Goal: Task Accomplishment & Management: Complete application form

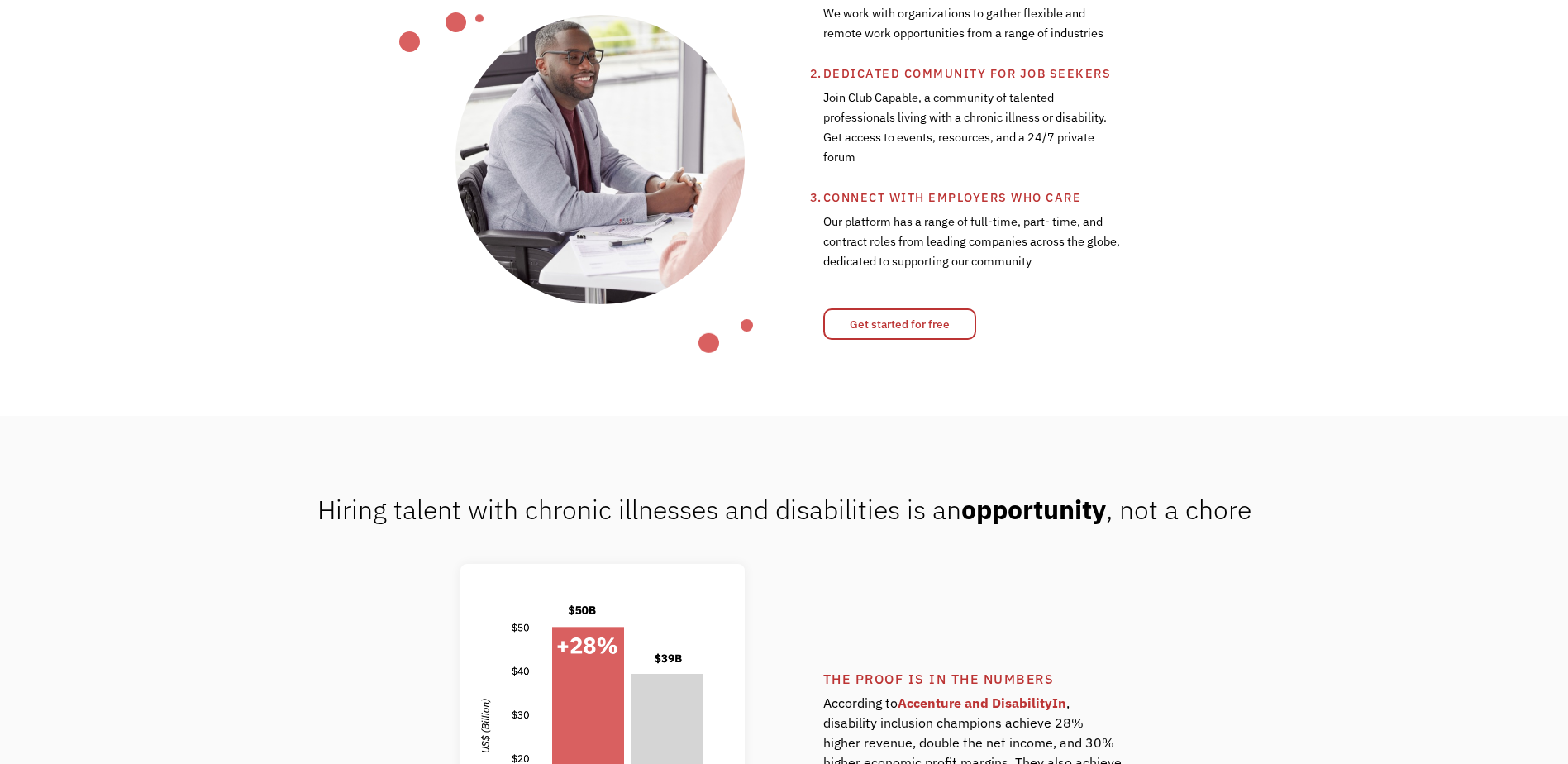
scroll to position [909, 0]
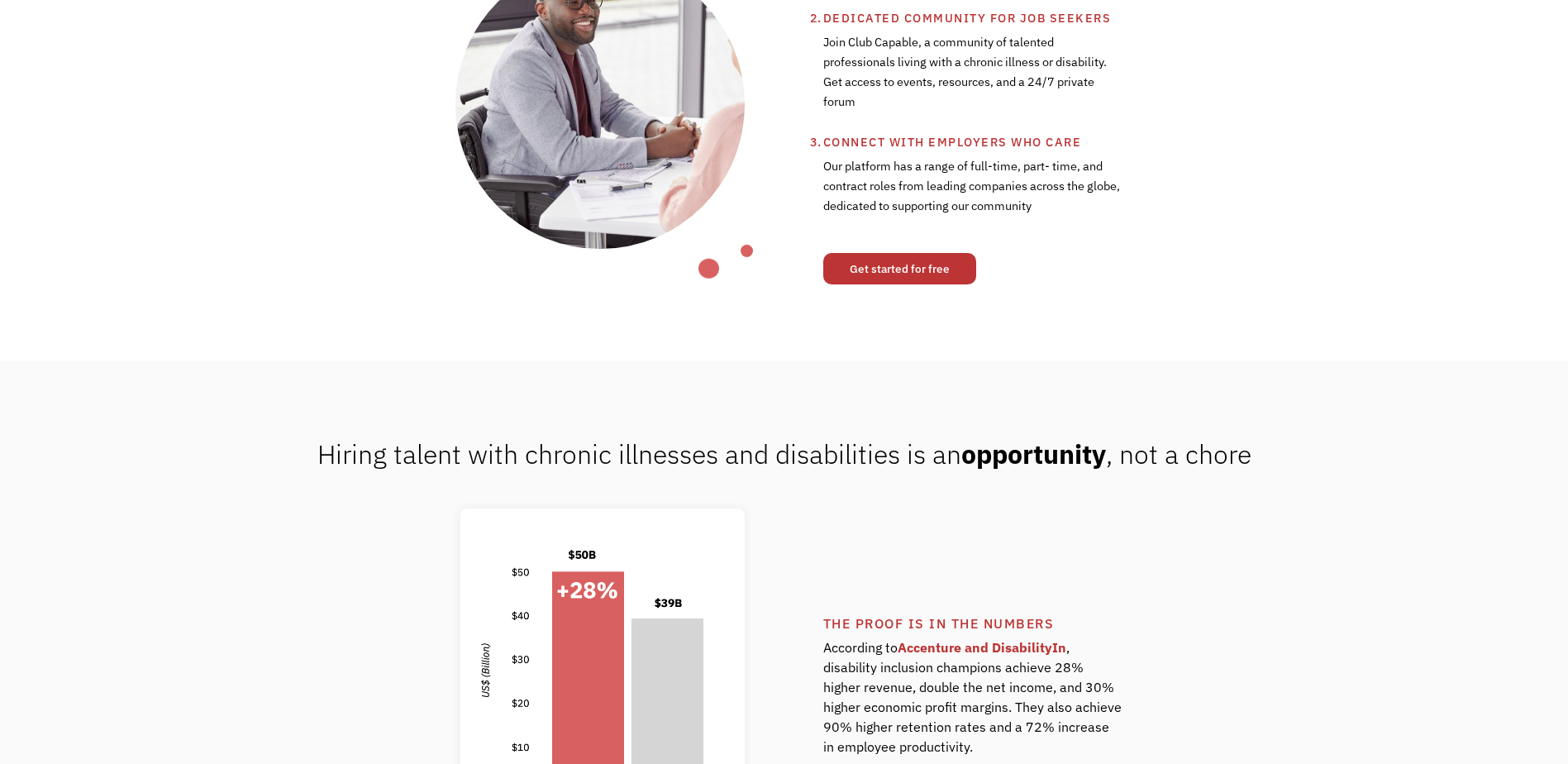
click at [876, 269] on link "Get started for free" at bounding box center [900, 268] width 152 height 31
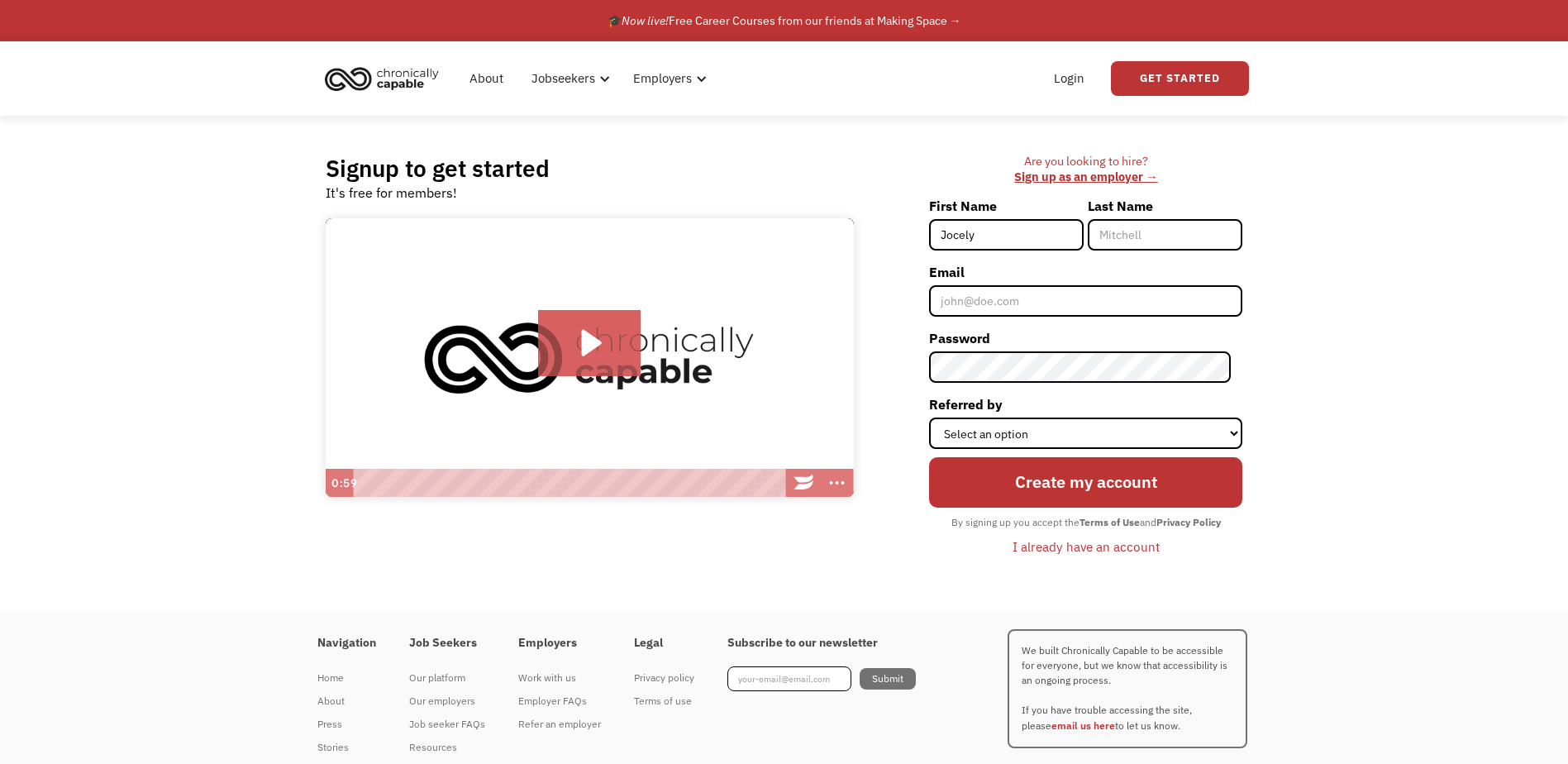
type input "Jocelyn"
type input "Malmstrom"
type input "jmalmstr07@gmail.com"
type input "[PERSON_NAME]"
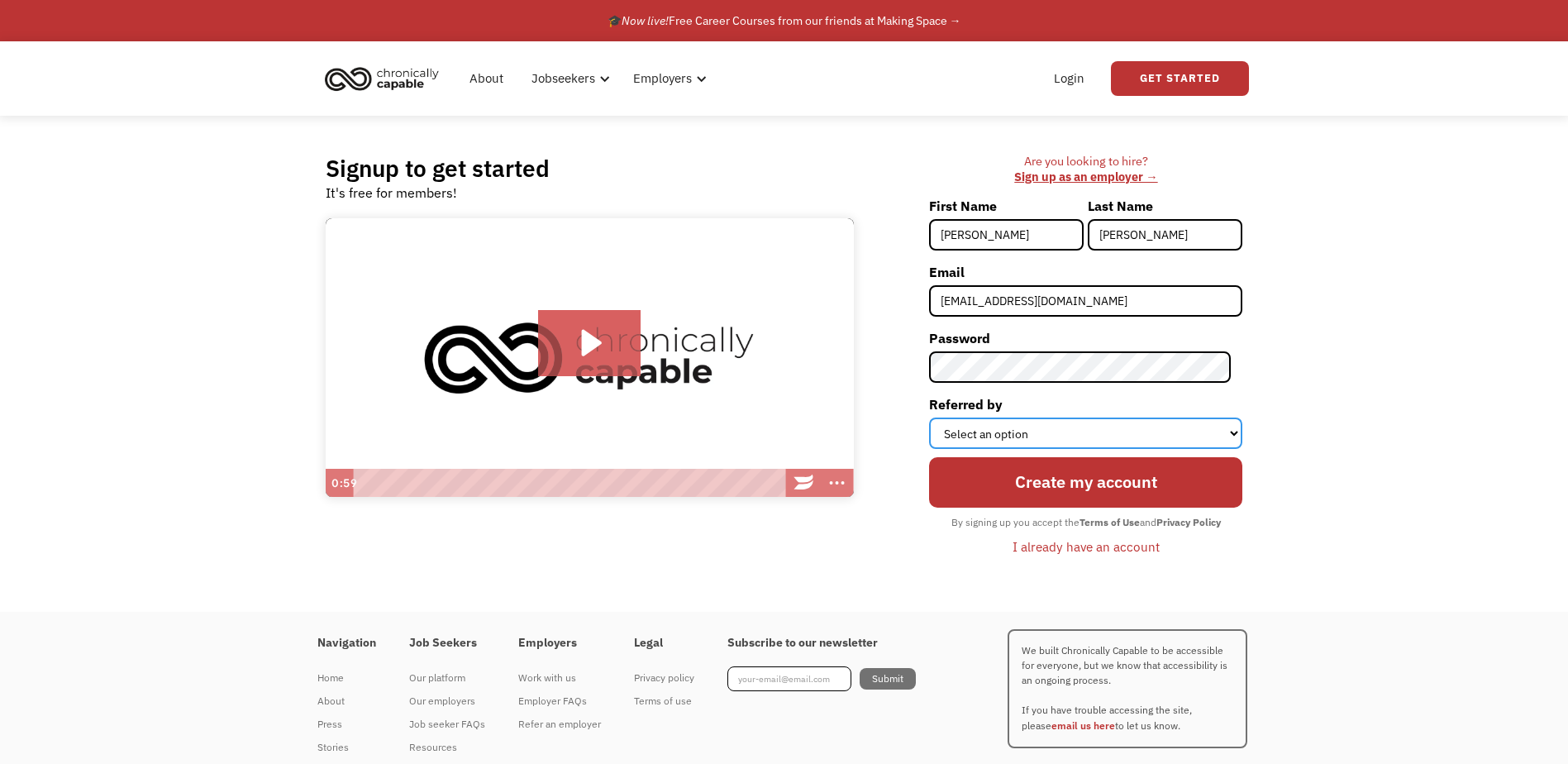
click at [1024, 433] on select "Select an option Instagram Facebook Twitter Search Engine News Article Word of …" at bounding box center [1085, 433] width 313 height 31
select select "Search Engine"
click at [940, 417] on select "Select an option Instagram Facebook Twitter Search Engine News Article Word of …" at bounding box center [1085, 433] width 313 height 31
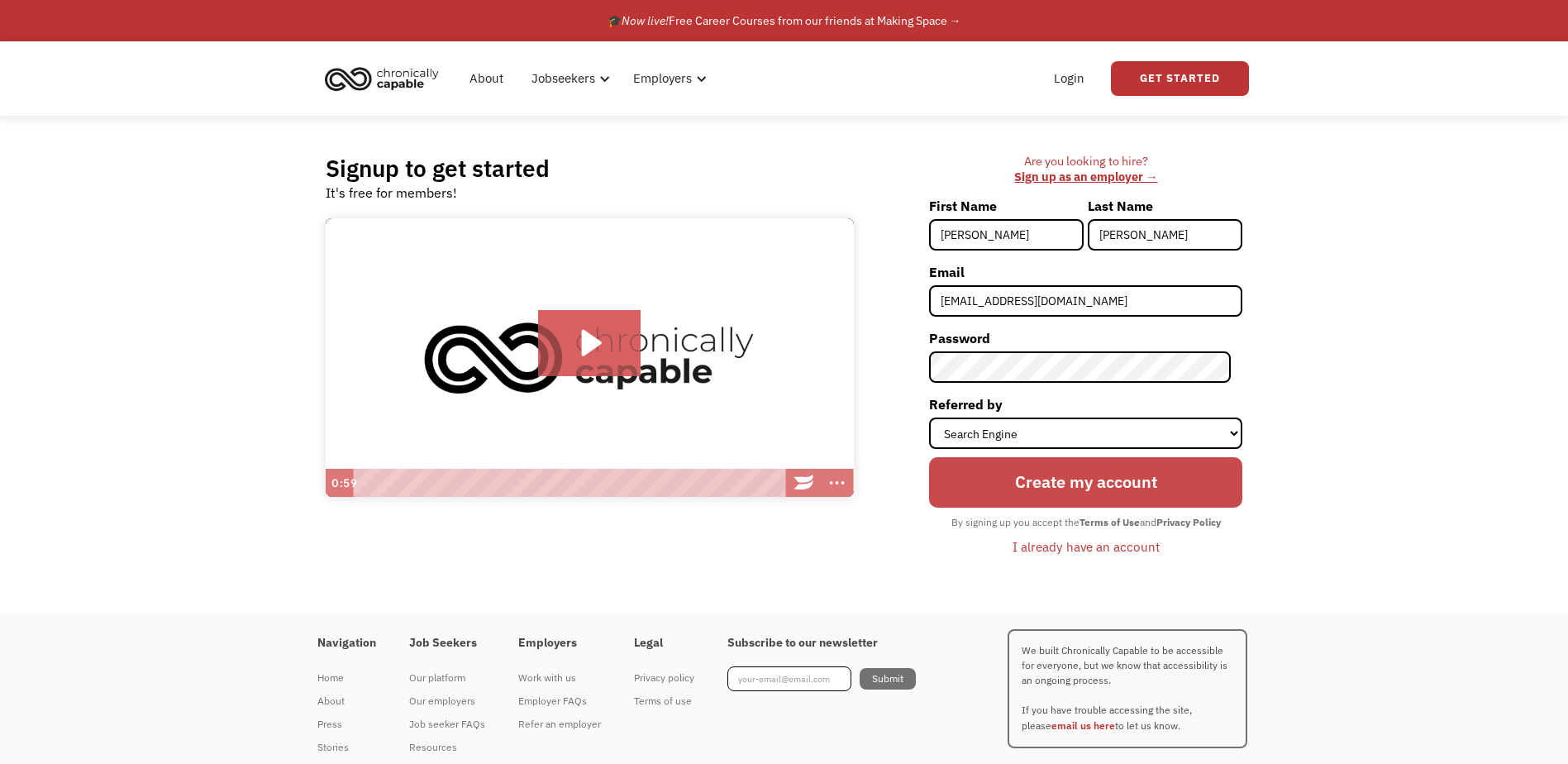
click at [1085, 479] on input "Create my account" at bounding box center [1085, 482] width 313 height 51
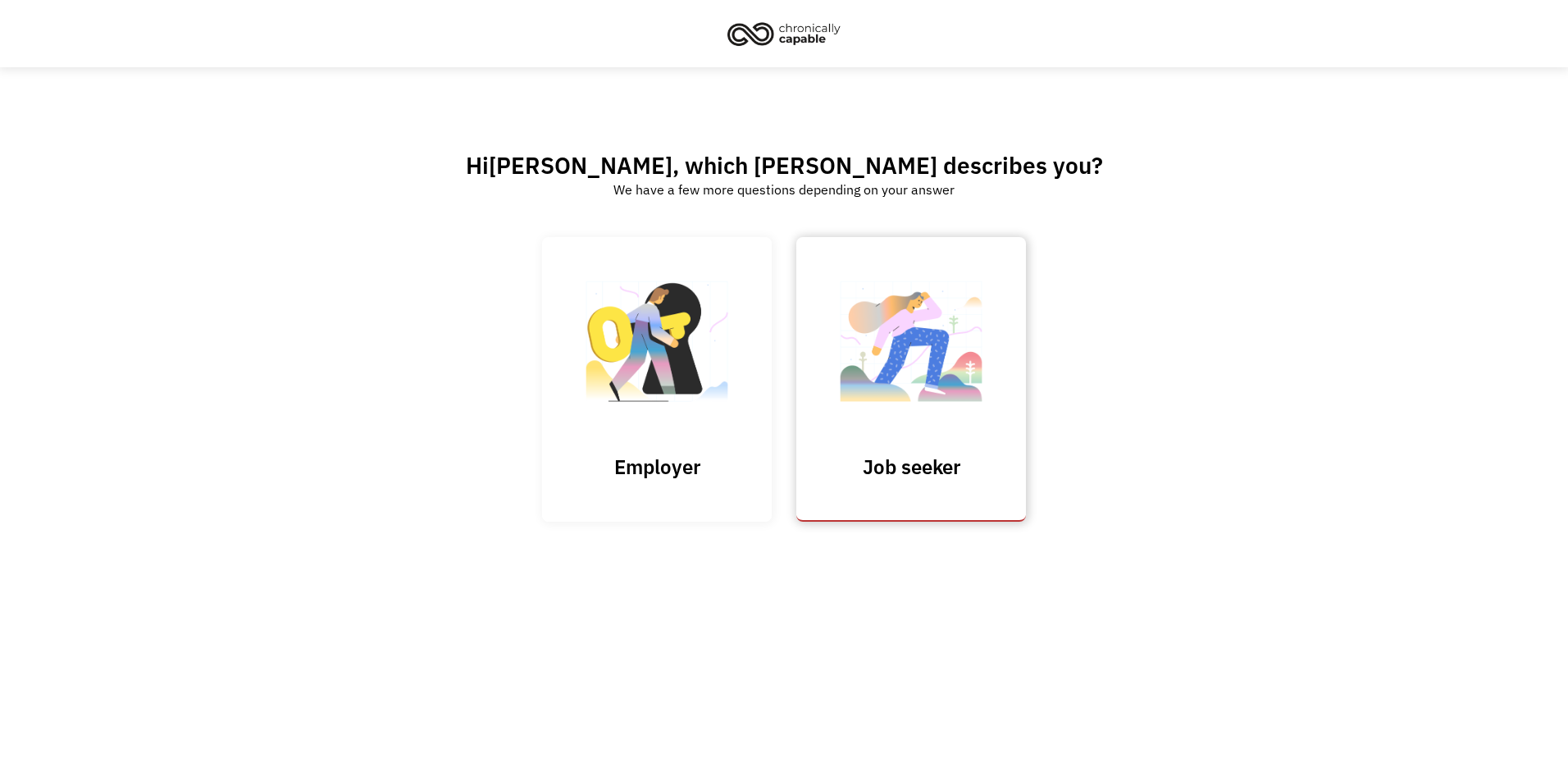
click at [933, 467] on h3 "Job seeker" at bounding box center [911, 467] width 164 height 25
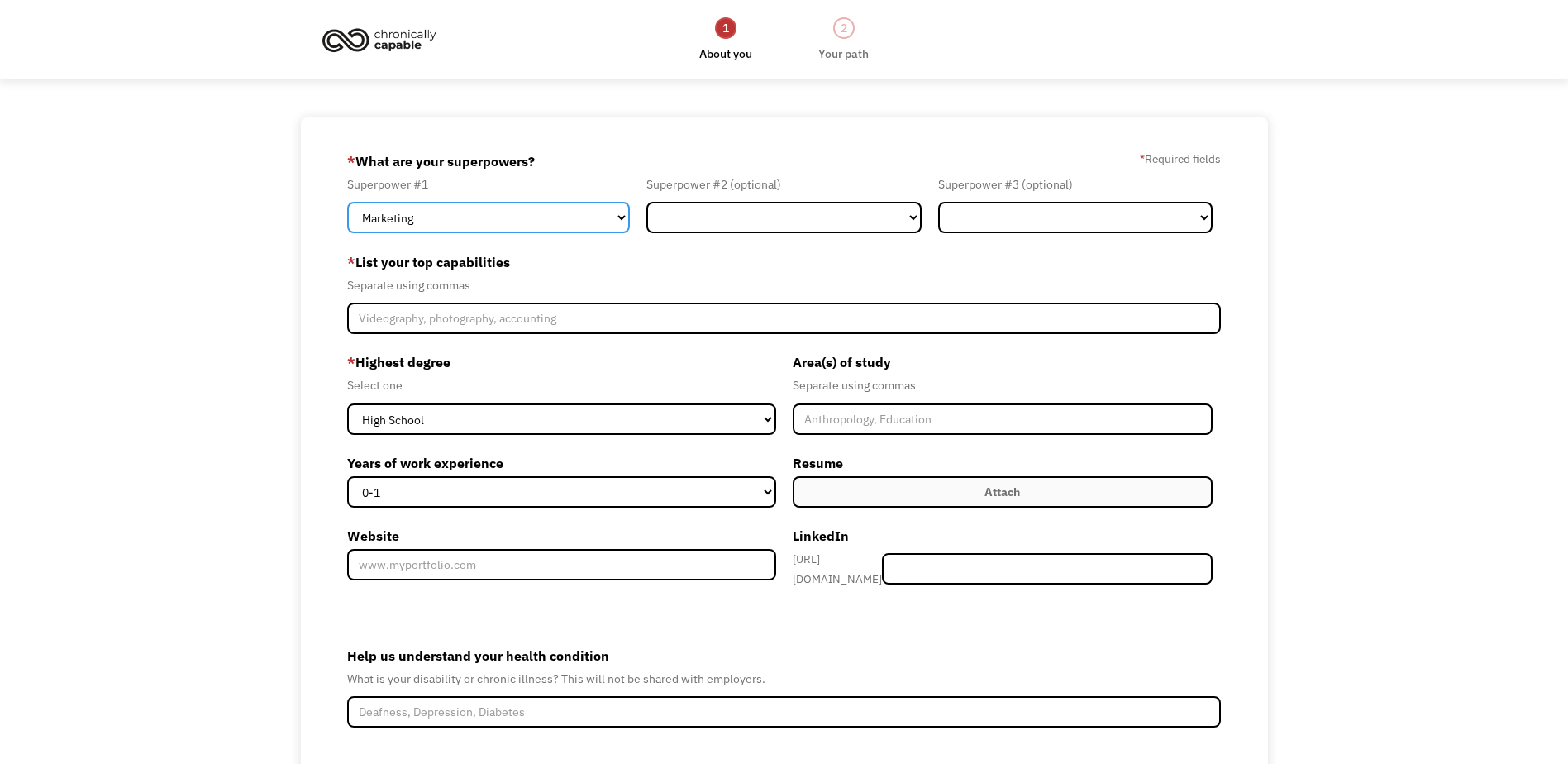
click at [620, 220] on select "Marketing Human Resources Finance Technology Operations Sales Industrial & Manu…" at bounding box center [488, 217] width 283 height 31
select select "Other"
click at [347, 202] on select "Marketing Human Resources Finance Technology Operations Sales Industrial & Manu…" at bounding box center [488, 217] width 283 height 31
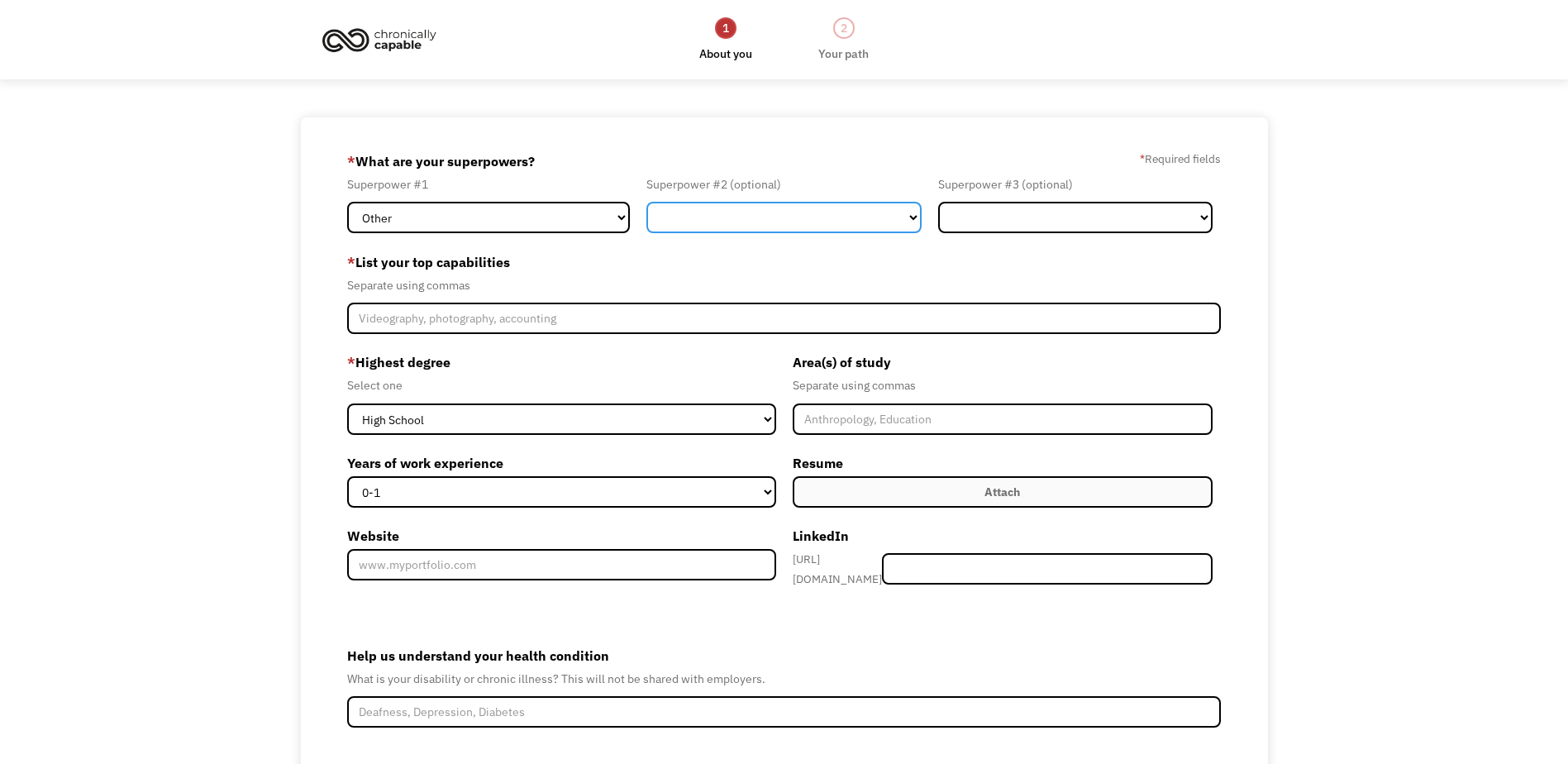
click at [895, 216] on select "Marketing Human Resources Finance Technology Operations Sales Industrial & Manu…" at bounding box center [784, 217] width 275 height 31
select select "Administration"
click at [646, 202] on select "Marketing Human Resources Finance Technology Operations Sales Industrial & Manu…" at bounding box center [784, 217] width 275 height 31
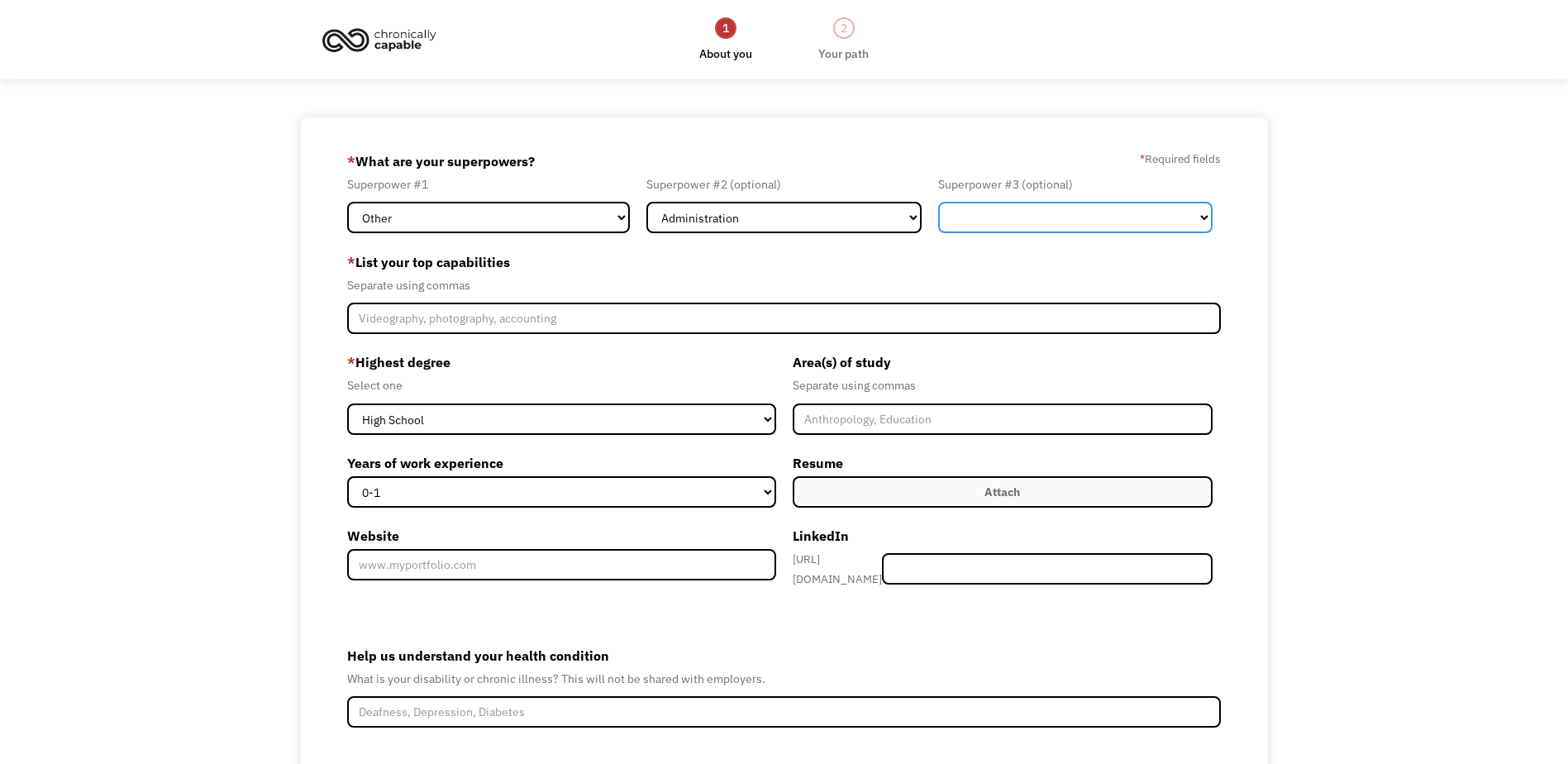
click at [1187, 208] on select "Marketing Human Resources Finance Technology Operations Sales Industrial & Manu…" at bounding box center [1075, 217] width 275 height 31
select select "Human Resources"
click at [938, 202] on select "Marketing Human Resources Finance Technology Operations Sales Industrial & Manu…" at bounding box center [1075, 217] width 275 height 31
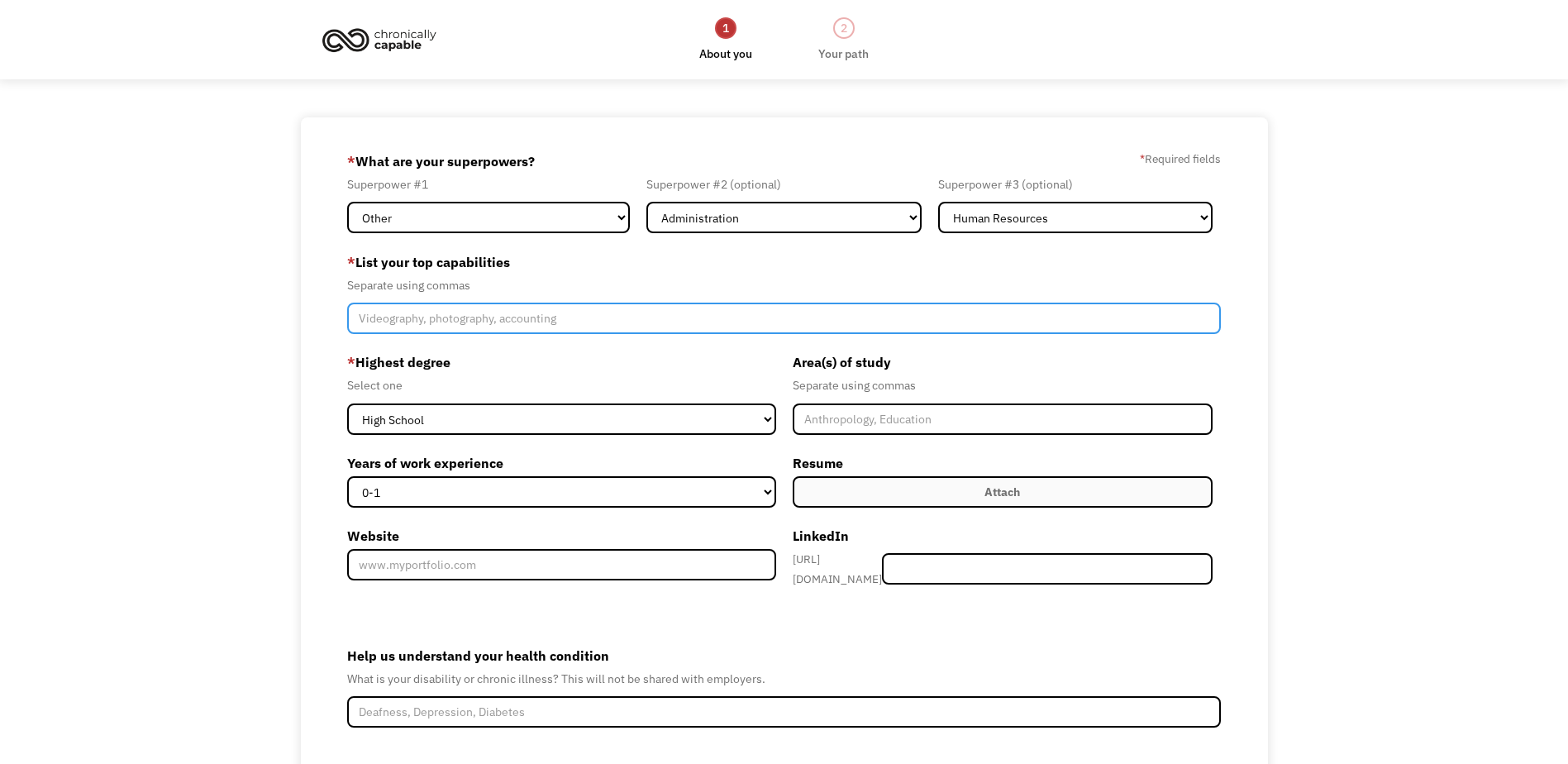
click at [419, 318] on input "Member-Create-Step1" at bounding box center [784, 317] width 873 height 31
type input "G"
type input "Data Analysis/Interpretation, Project Management, Content Creation, GIS"
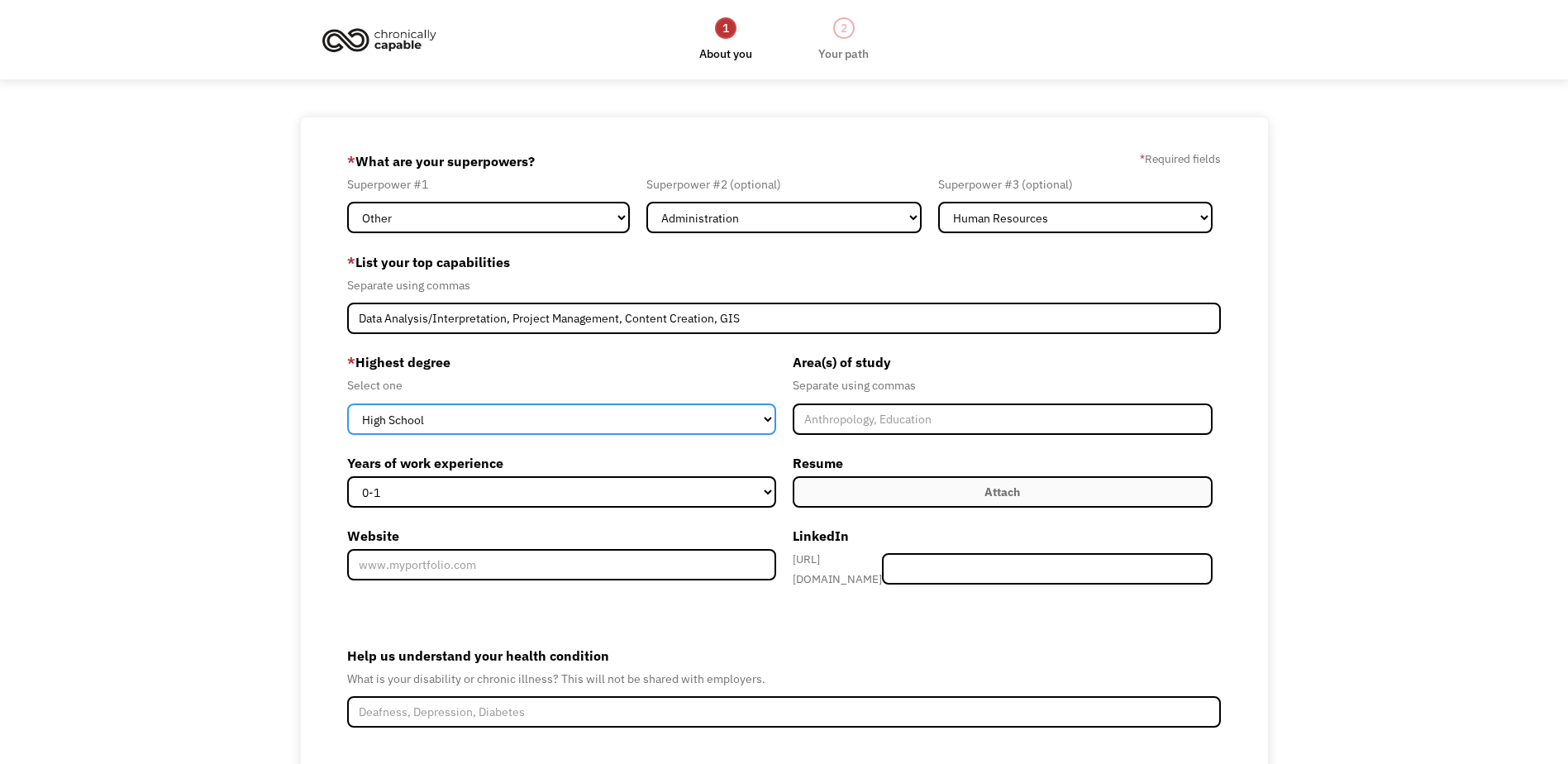
click at [764, 417] on select "High School Associates Bachelors Master's PhD" at bounding box center [561, 418] width 428 height 31
select select "bachelors"
click at [347, 403] on select "High School Associates Bachelors Master's PhD" at bounding box center [561, 418] width 428 height 31
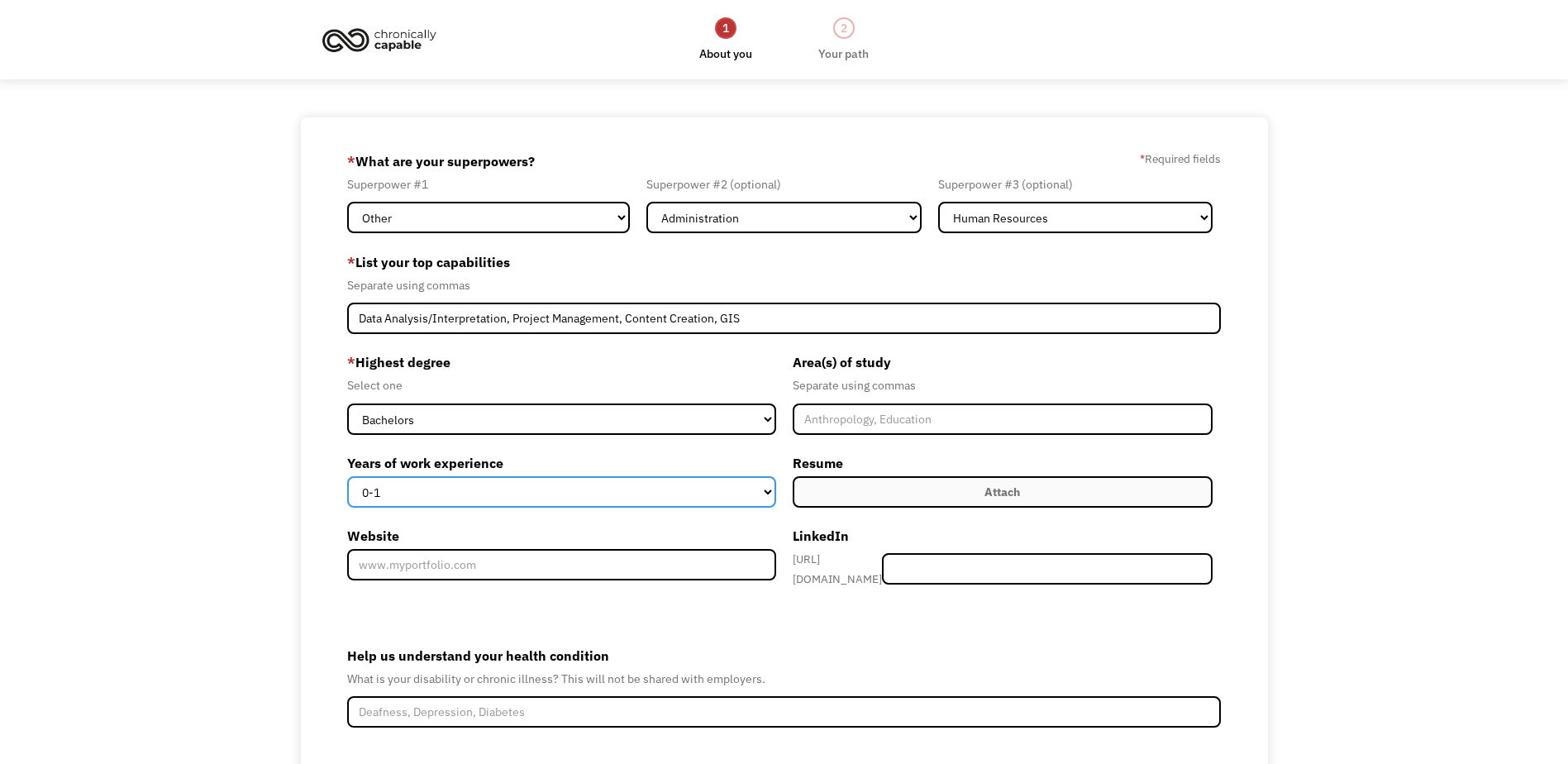
click at [768, 494] on select "0-1 2-4 5-10 11-15 15+" at bounding box center [561, 491] width 428 height 31
select select "15+"
click at [347, 476] on select "0-1 2-4 5-10 11-15 15+" at bounding box center [561, 491] width 428 height 31
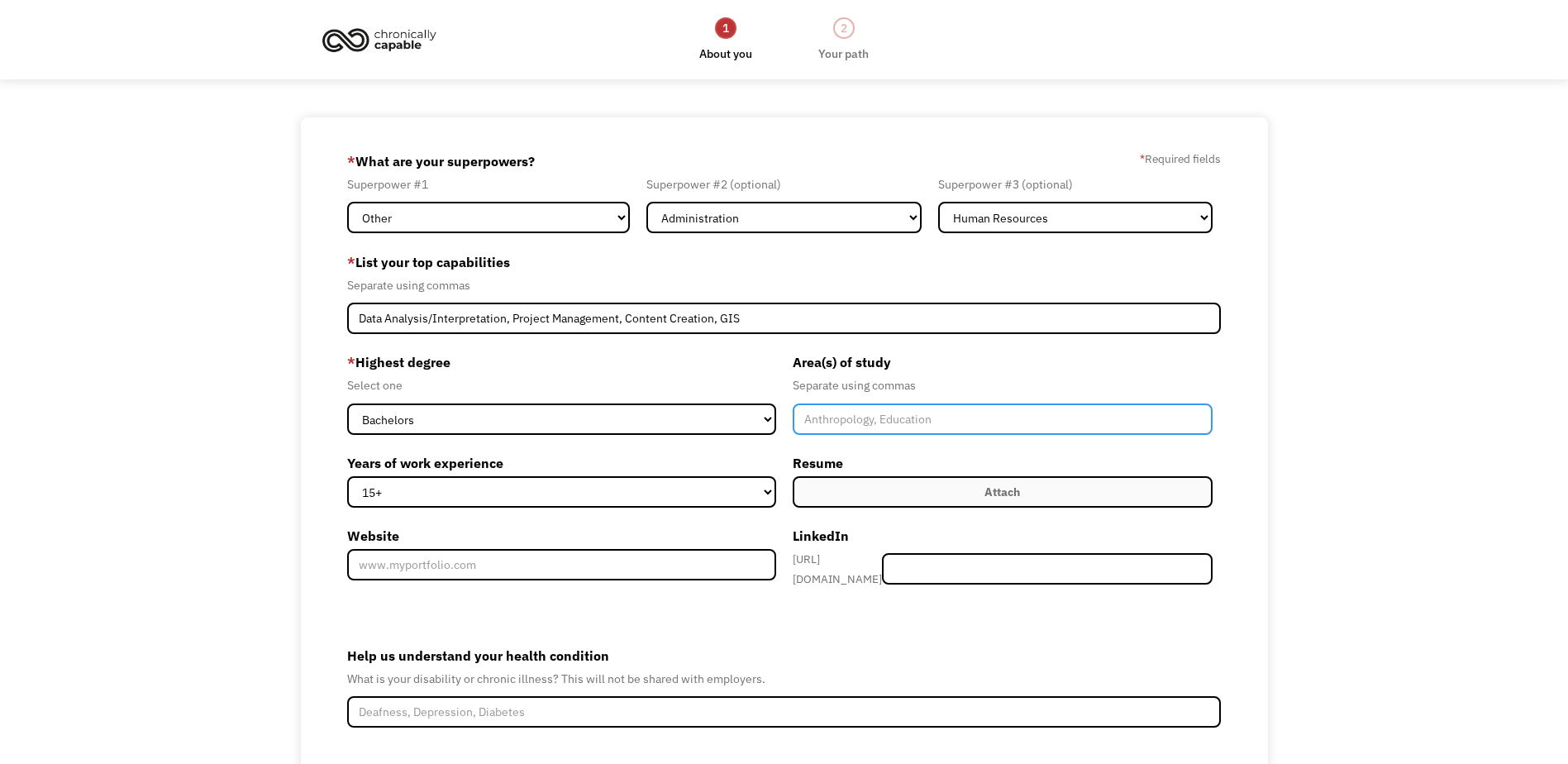
click at [876, 430] on input "Member-Create-Step1" at bounding box center [1002, 418] width 420 height 31
type input "Political Science, Legal, Urban Development, Sustainability"
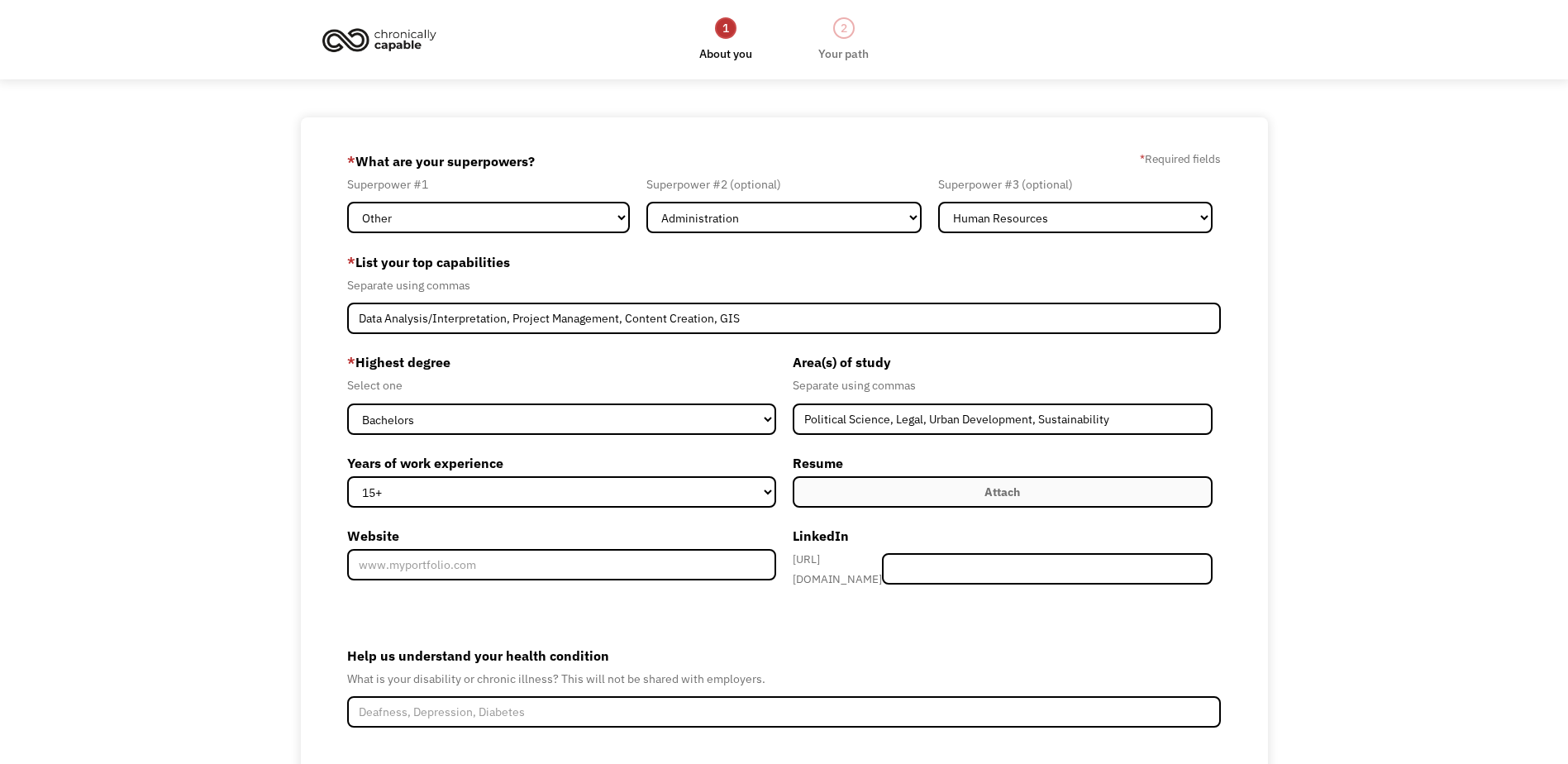
click at [944, 487] on label "Attach" at bounding box center [1002, 491] width 420 height 31
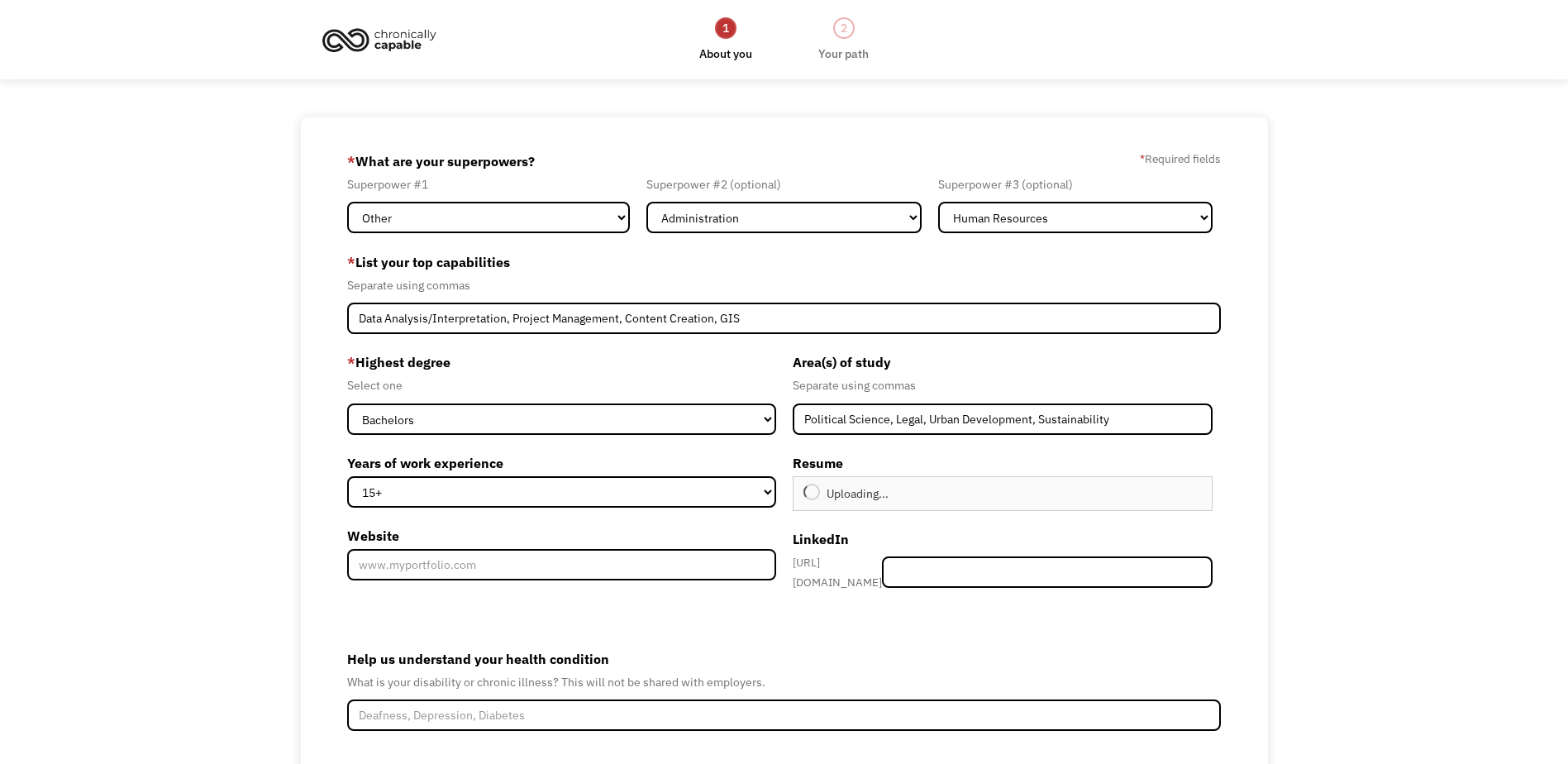
type input "Continue"
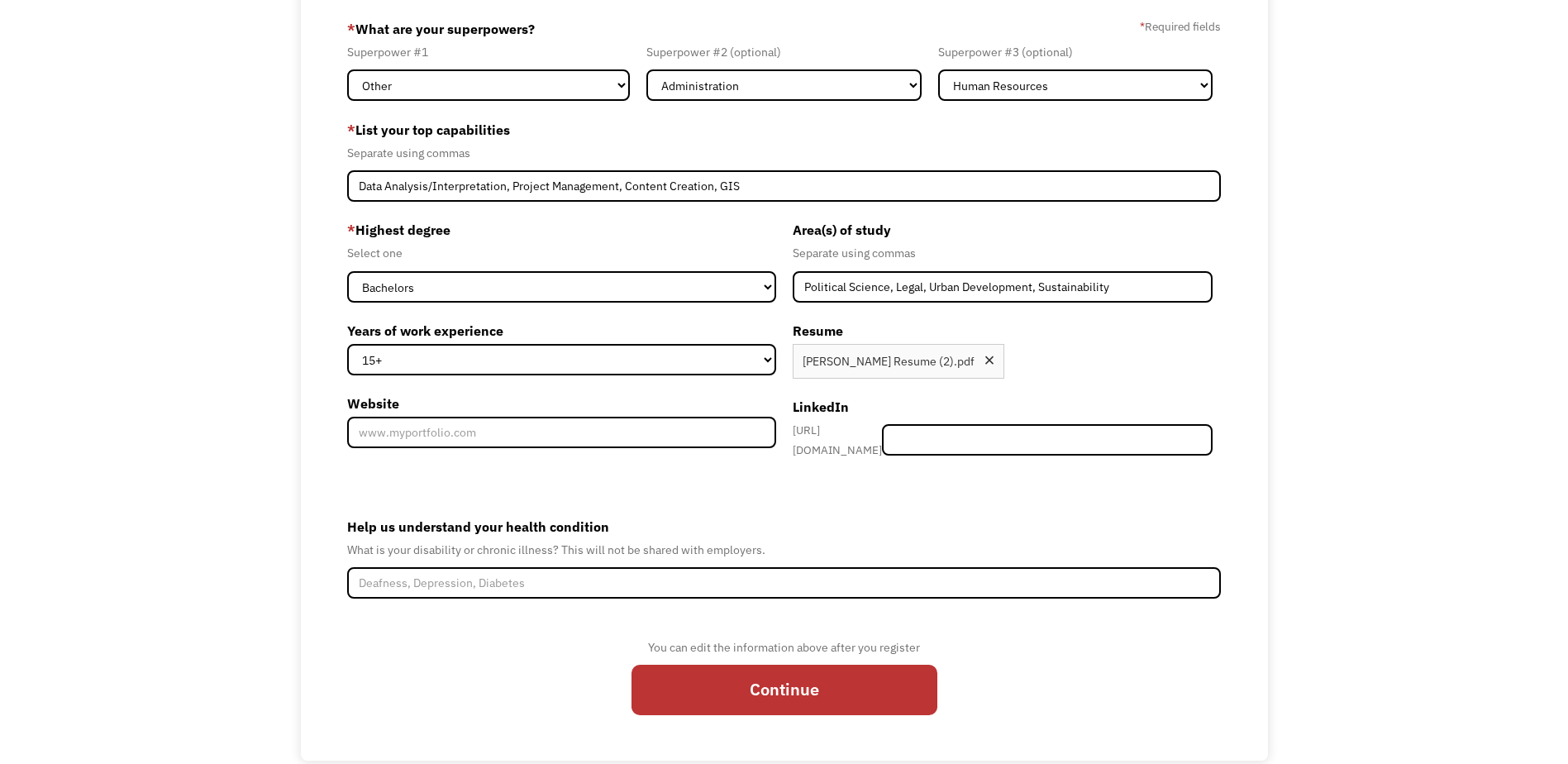
scroll to position [159, 0]
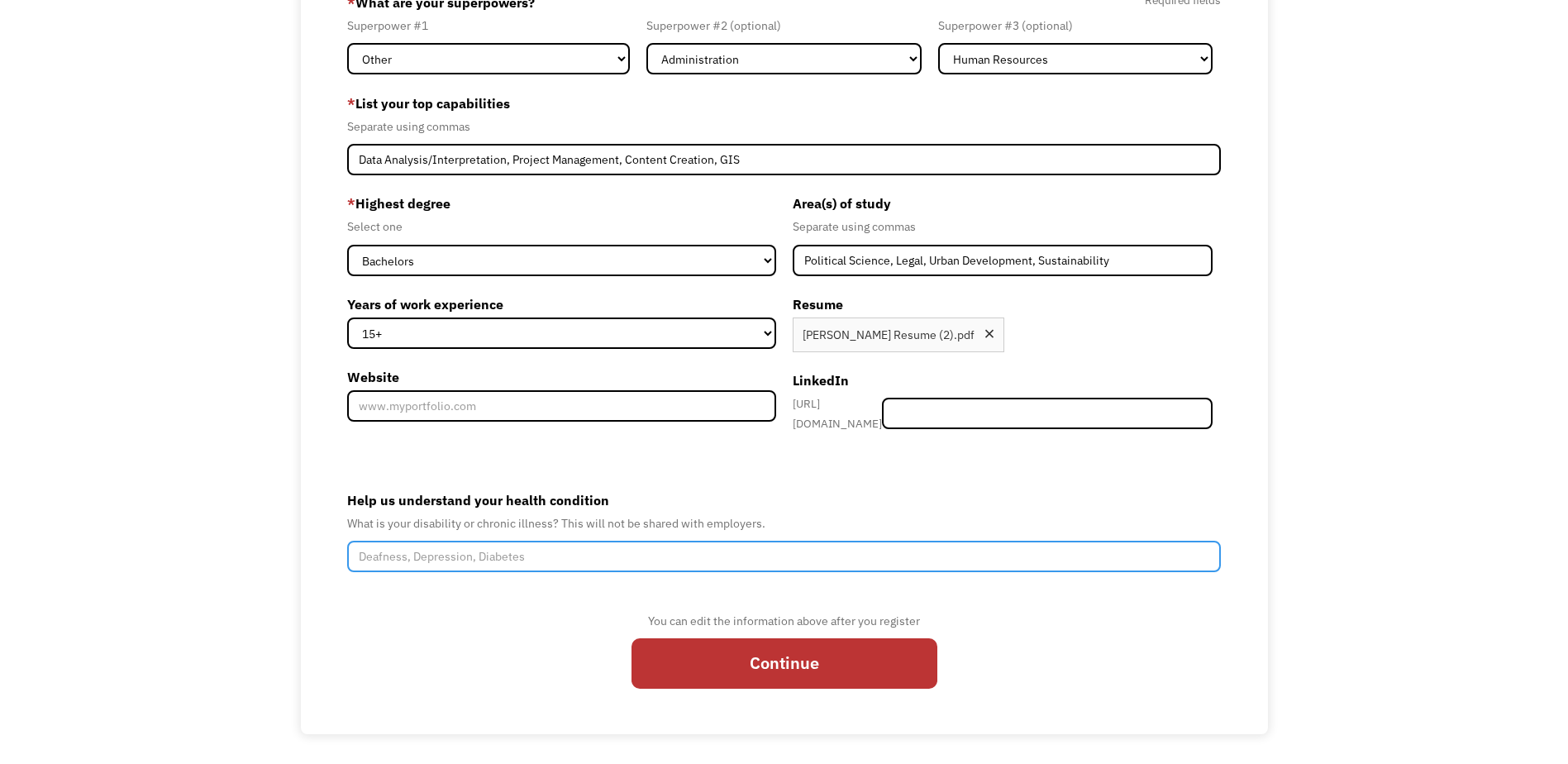
click at [538, 545] on input "Help us understand your health condition" at bounding box center [784, 556] width 873 height 31
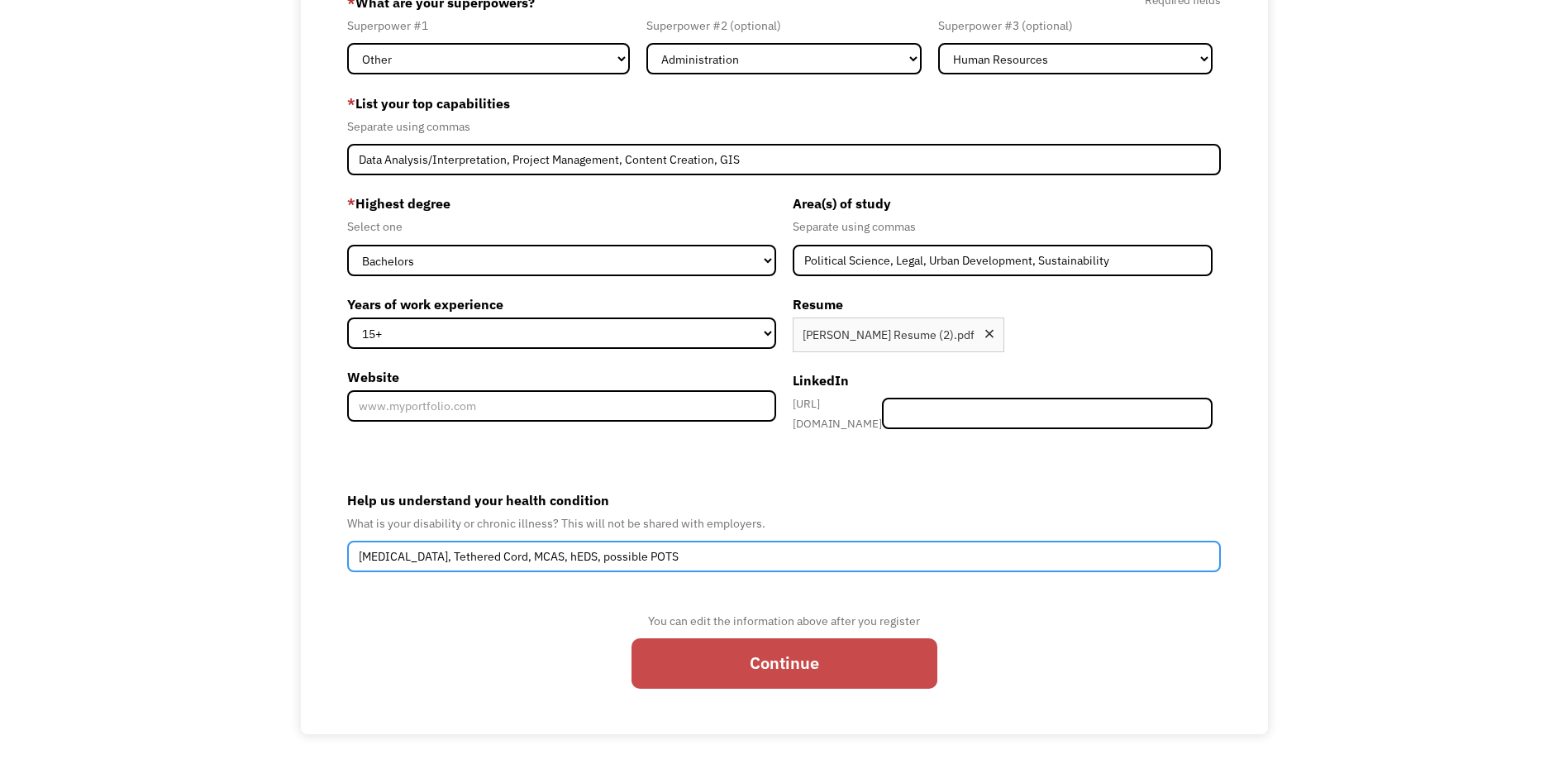
type input "Chiari Malformation, Tethered Cord, MCAS, hEDS, possible POTS"
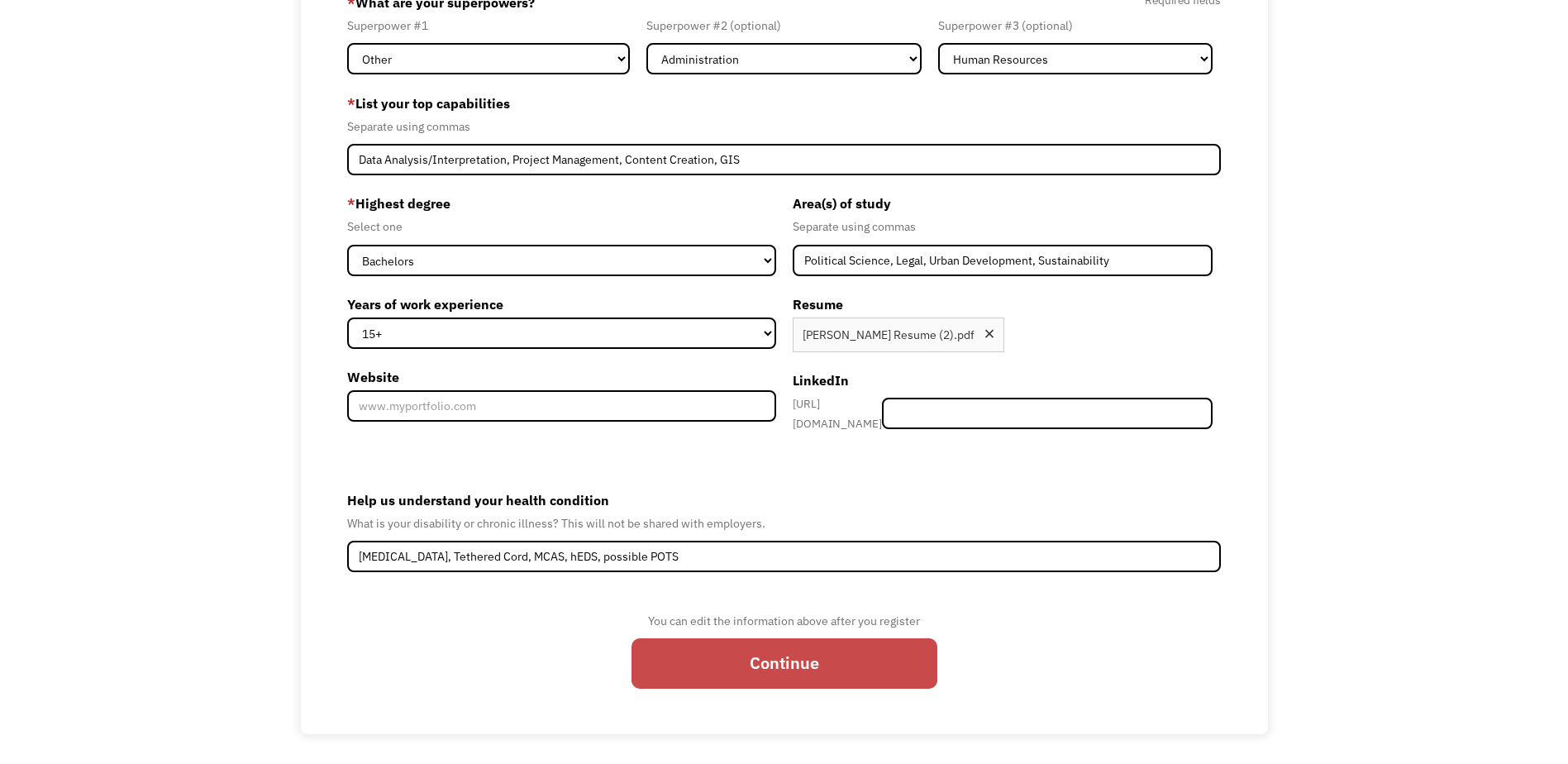
click at [807, 660] on input "Continue" at bounding box center [784, 663] width 306 height 51
type input "Please wait..."
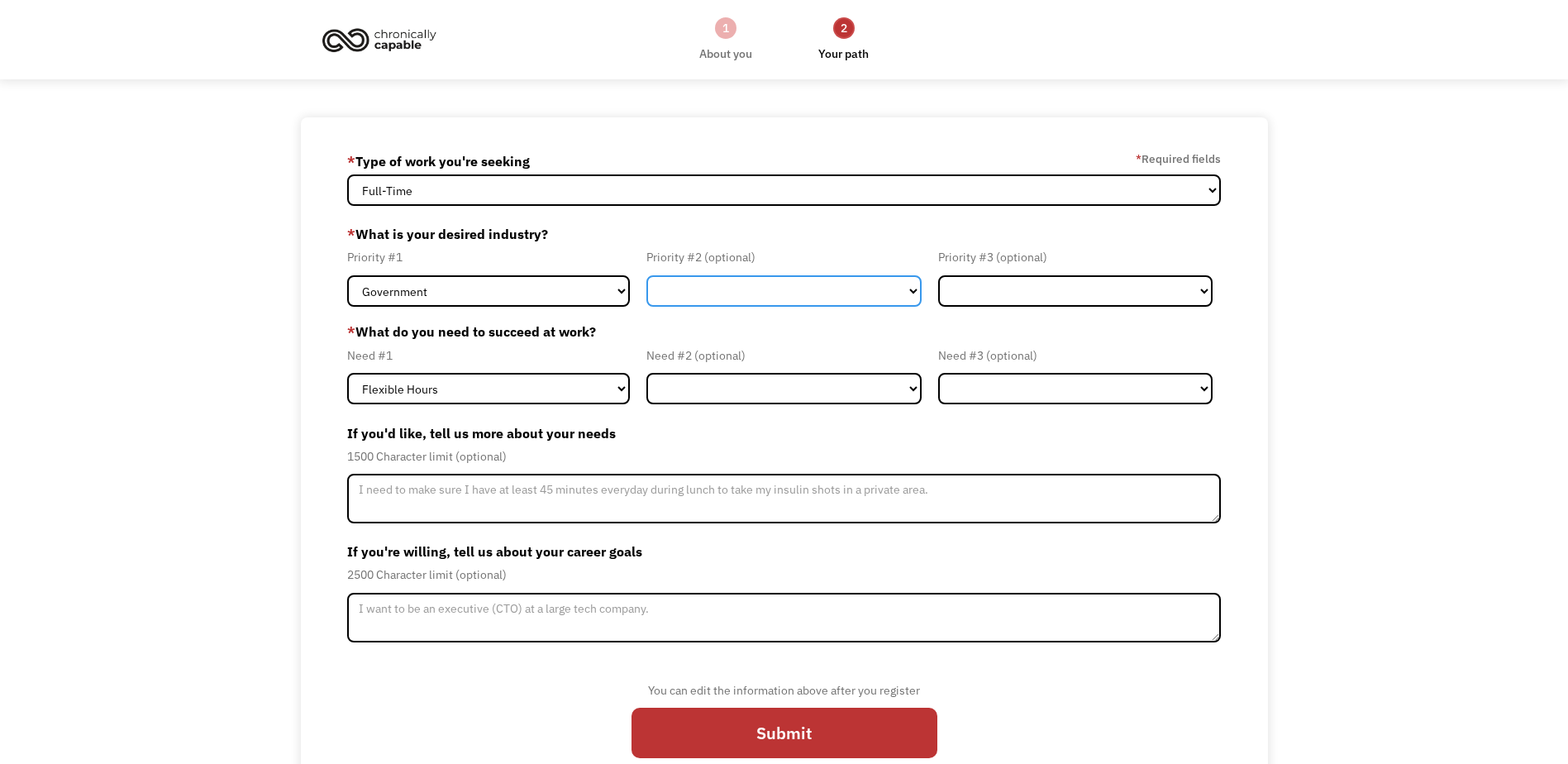
click at [907, 289] on select "Government Finance & Insurance Health & Social Care Tech & Engineering Creative…" at bounding box center [784, 290] width 275 height 31
select select "Administrative"
click at [646, 275] on select "Government Finance & Insurance Health & Social Care Tech & Engineering Creative…" at bounding box center [784, 290] width 275 height 31
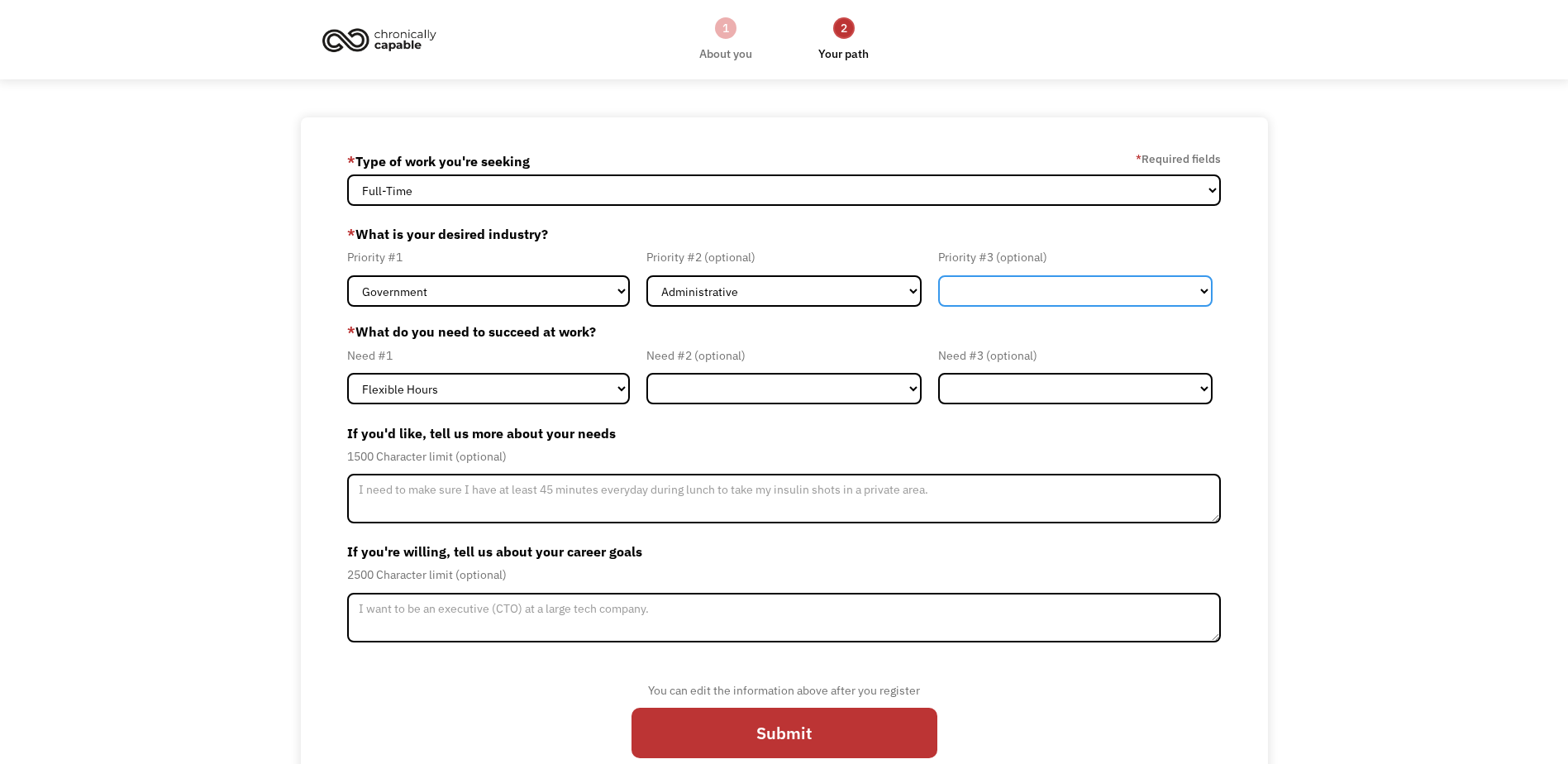
click at [1205, 288] on select "Government Finance & Insurance Health & Social Care Tech & Engineering Creative…" at bounding box center [1075, 290] width 275 height 31
select select "Other"
click at [938, 275] on select "Government Finance & Insurance Health & Social Care Tech & Engineering Creative…" at bounding box center [1075, 290] width 275 height 31
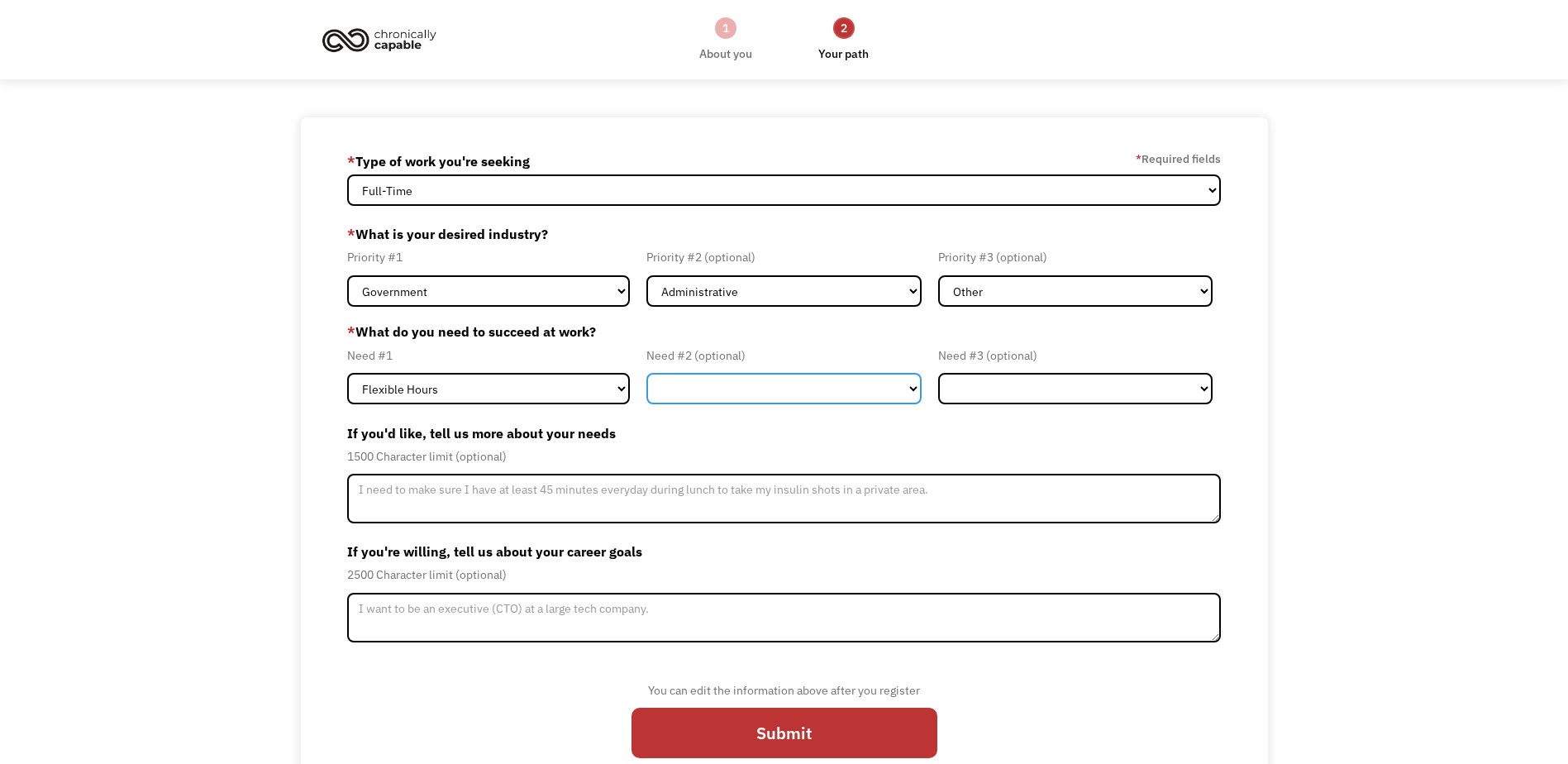
click at [911, 389] on select "Flexible Hours Remote Work Service Animal On-site Accommodations Visual Support…" at bounding box center [784, 388] width 275 height 31
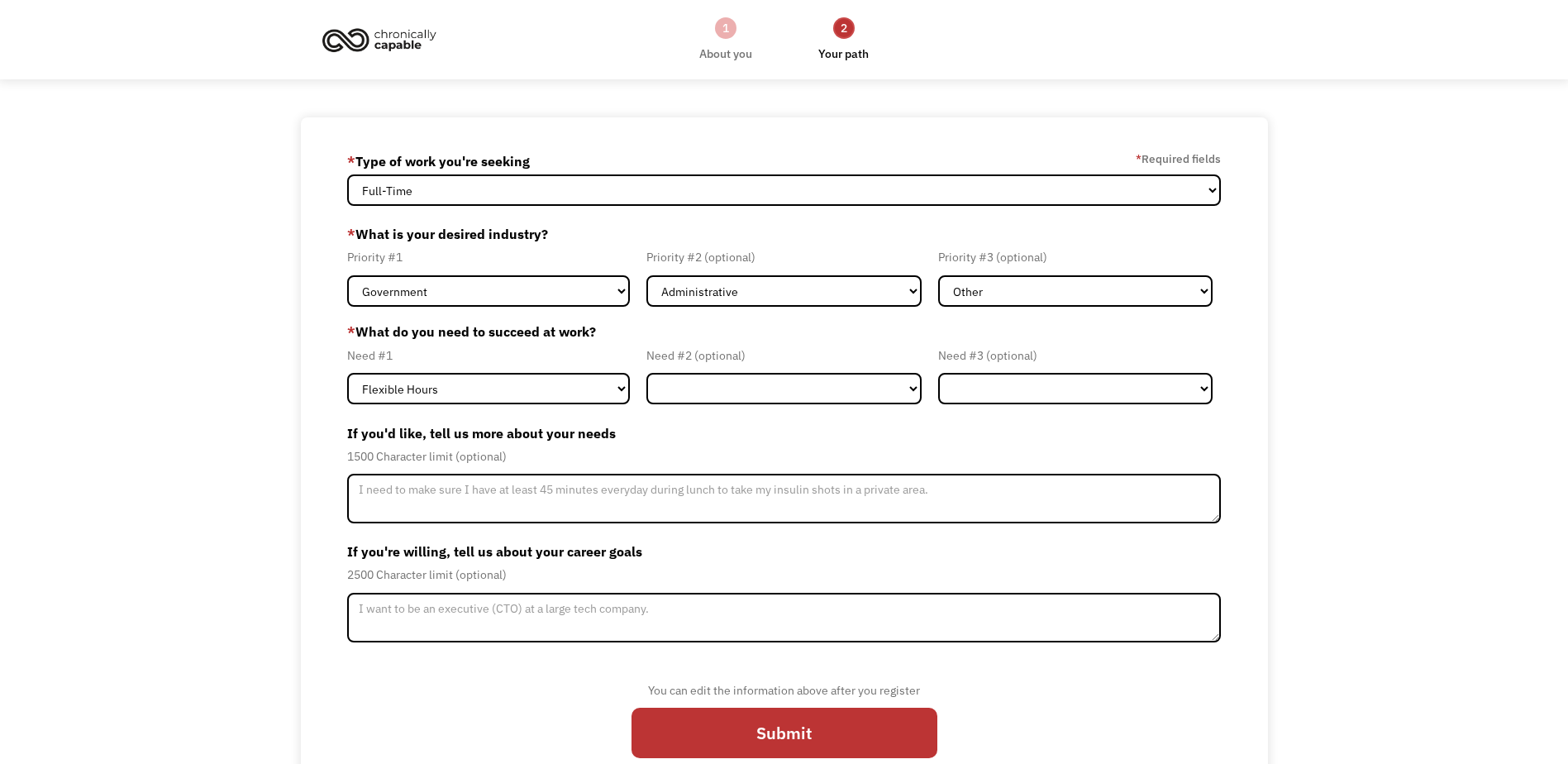
click at [888, 335] on label "* What do you need to succeed at work?" at bounding box center [784, 331] width 873 height 19
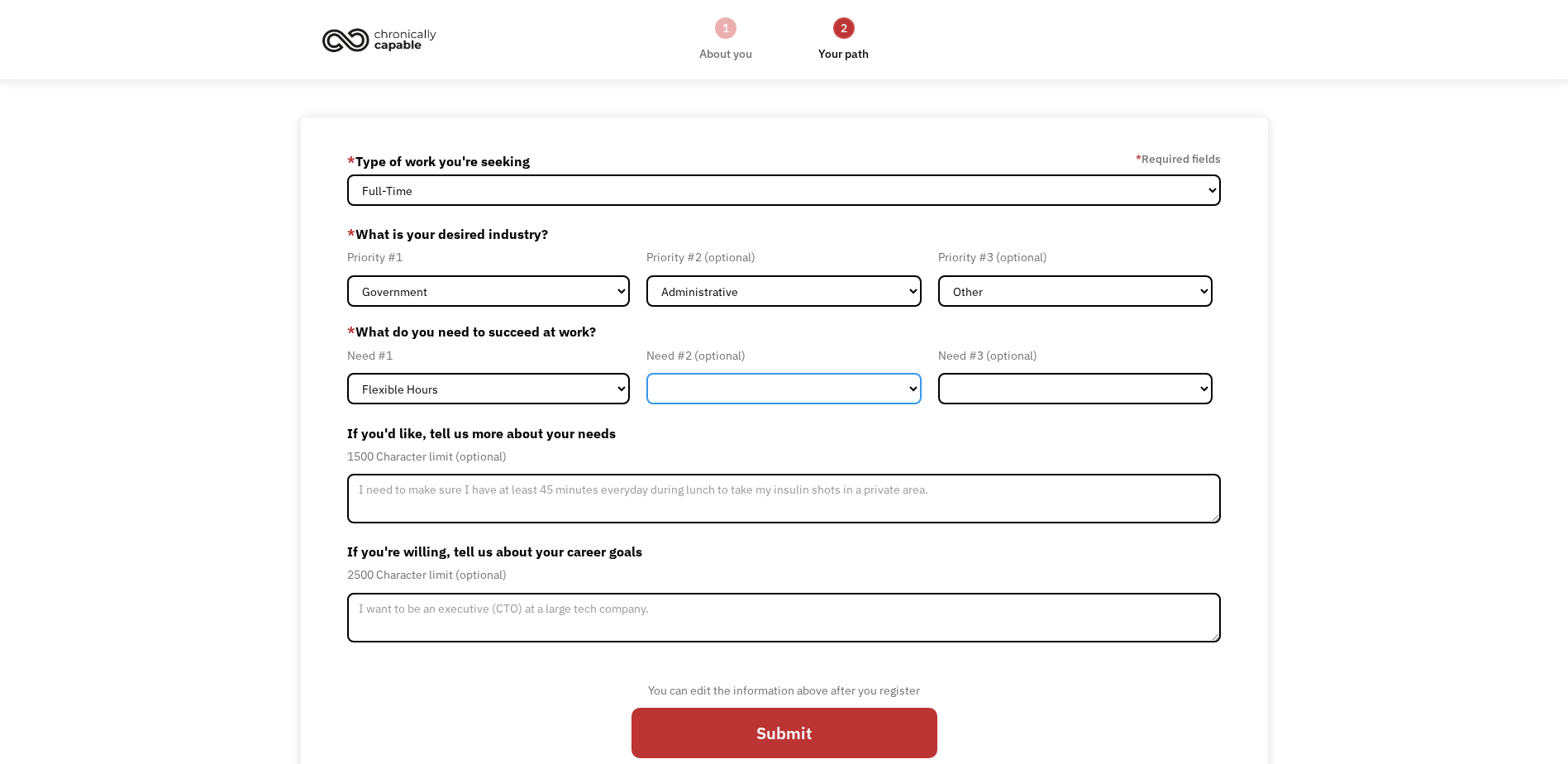
click at [913, 386] on select "Flexible Hours Remote Work Service Animal On-site Accommodations Visual Support…" at bounding box center [784, 388] width 275 height 31
select select "Remote Work"
click at [646, 373] on select "Flexible Hours Remote Work Service Animal On-site Accommodations Visual Support…" at bounding box center [784, 388] width 275 height 31
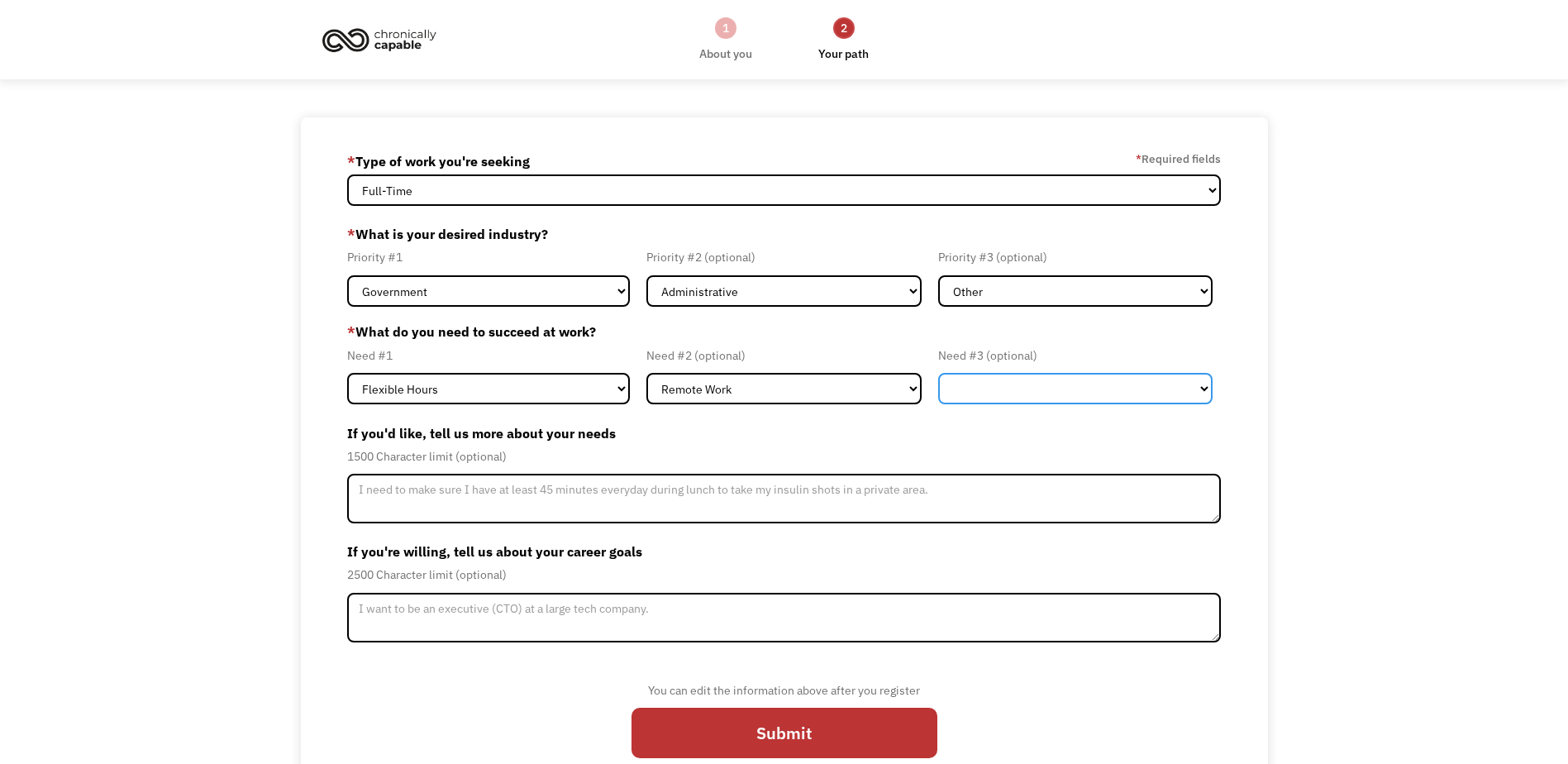
click at [1208, 387] on select "Flexible Hours Remote Work Service Animal On-site Accommodations Visual Support…" at bounding box center [1075, 388] width 275 height 31
select select "On-site Accommodations"
click at [938, 373] on select "Flexible Hours Remote Work Service Animal On-site Accommodations Visual Support…" at bounding box center [1075, 388] width 275 height 31
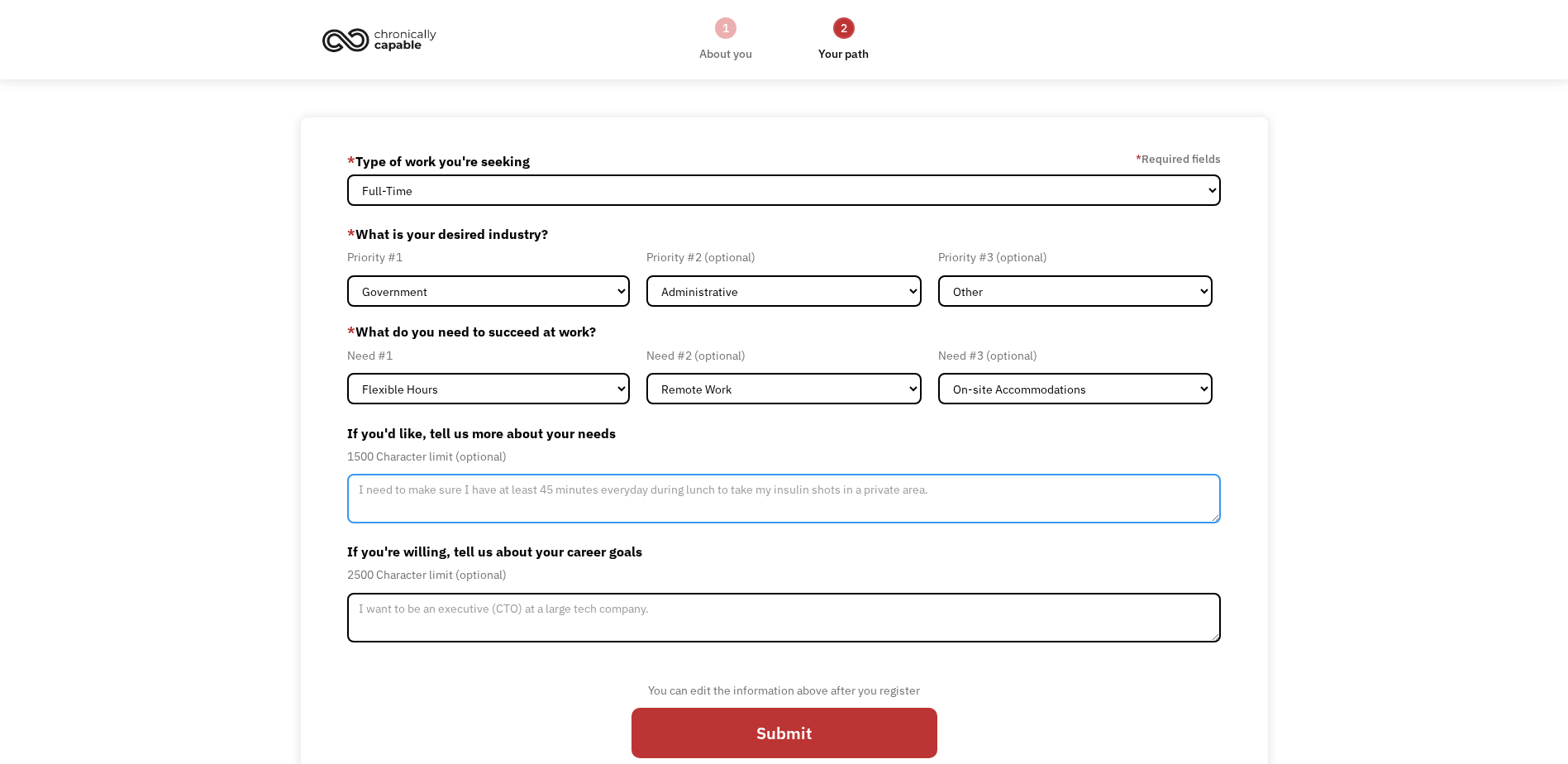
click at [373, 488] on textarea "Member-Update-Form-Step2" at bounding box center [784, 498] width 873 height 50
click at [949, 488] on textarea "To have a handle on my symptoms when they flare, if I am doing work on my feet,…" at bounding box center [784, 498] width 873 height 50
click at [1134, 487] on textarea "To have a handle on my symptoms when they flare, if I am doing work on my feet,…" at bounding box center [784, 498] width 873 height 50
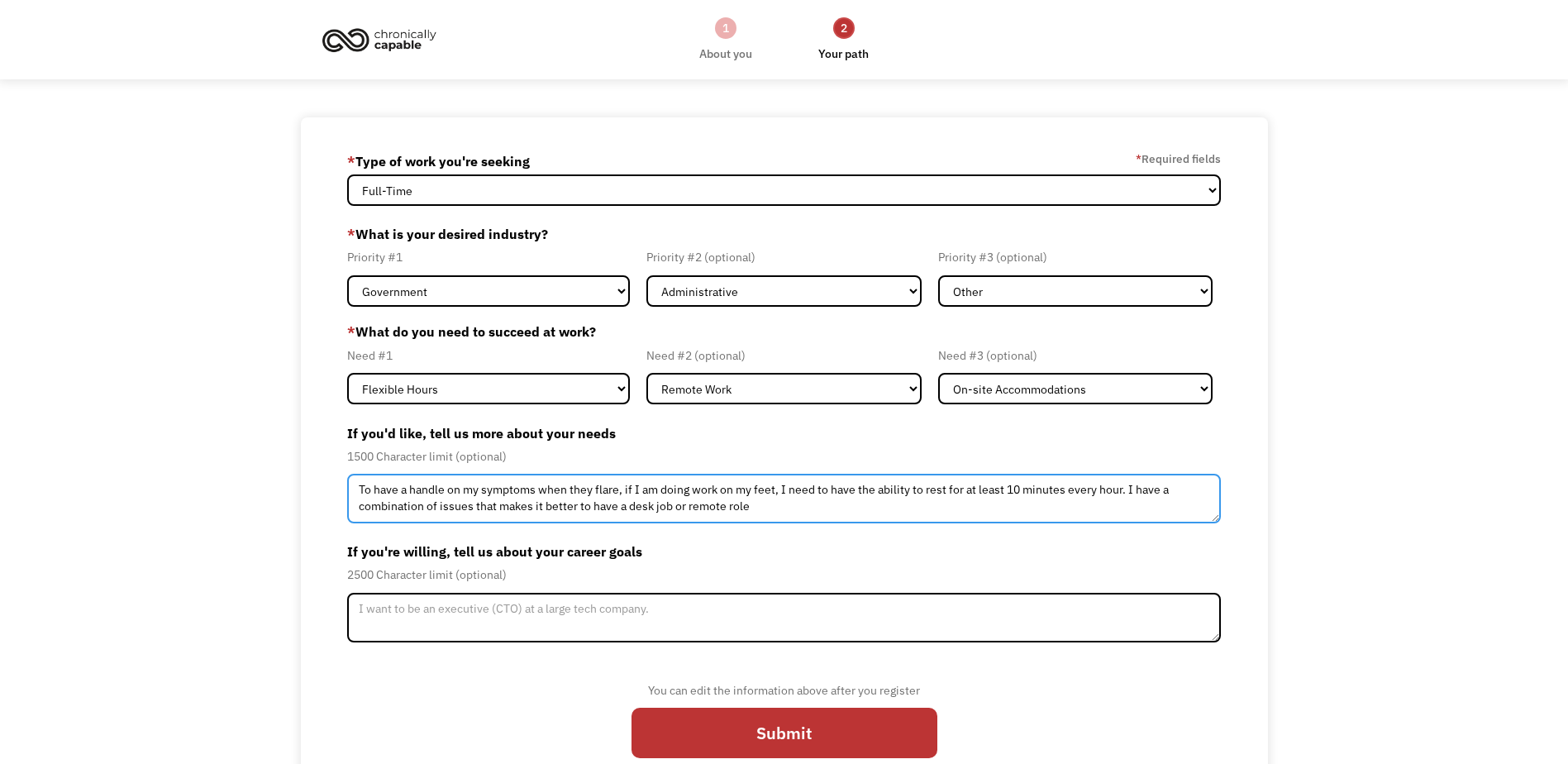
click at [674, 508] on textarea "To have a handle on my symptoms when they flare, if I am doing work on my feet,…" at bounding box center [784, 498] width 873 height 50
click at [754, 515] on textarea "To have a handle on my symptoms when they flare, if I am doing work on my feet,…" at bounding box center [784, 498] width 873 height 50
type textarea "To have a handle on my symptoms when they flare, if I am doing work on my feet,…"
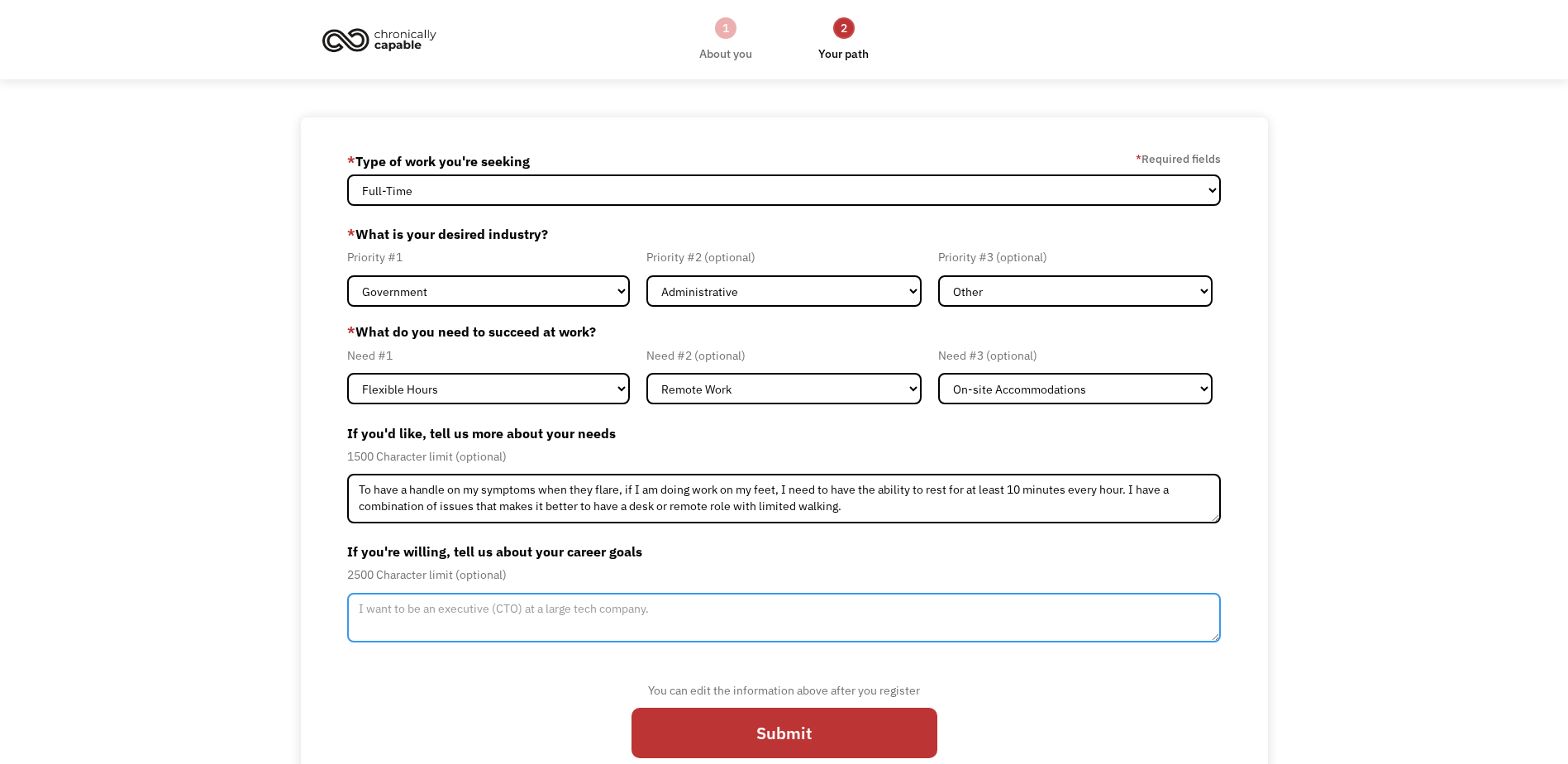
click at [363, 607] on textarea "Member-Update-Form-Step2" at bounding box center [784, 618] width 873 height 50
click at [975, 603] on textarea "I plan to be a director in a Conservation and Sustainability industry. I would …" at bounding box center [784, 618] width 873 height 50
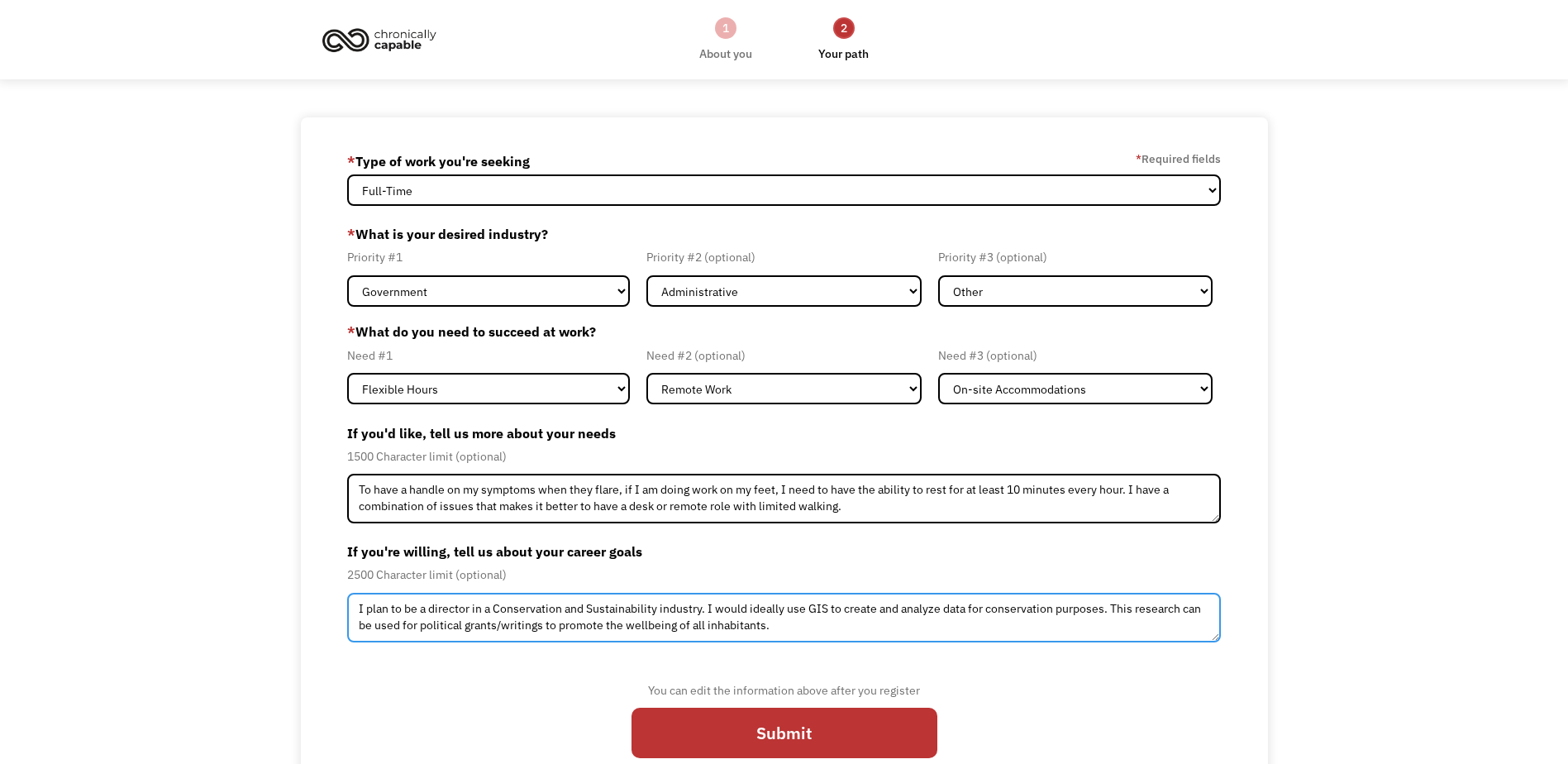
click at [709, 606] on textarea "I plan to be a director in a Conservation and Sustainability industry. I would …" at bounding box center [784, 618] width 873 height 50
click at [1104, 610] on textarea "I plan to be a director in a Conservation and Sustainability industry. I would …" at bounding box center [784, 618] width 873 height 50
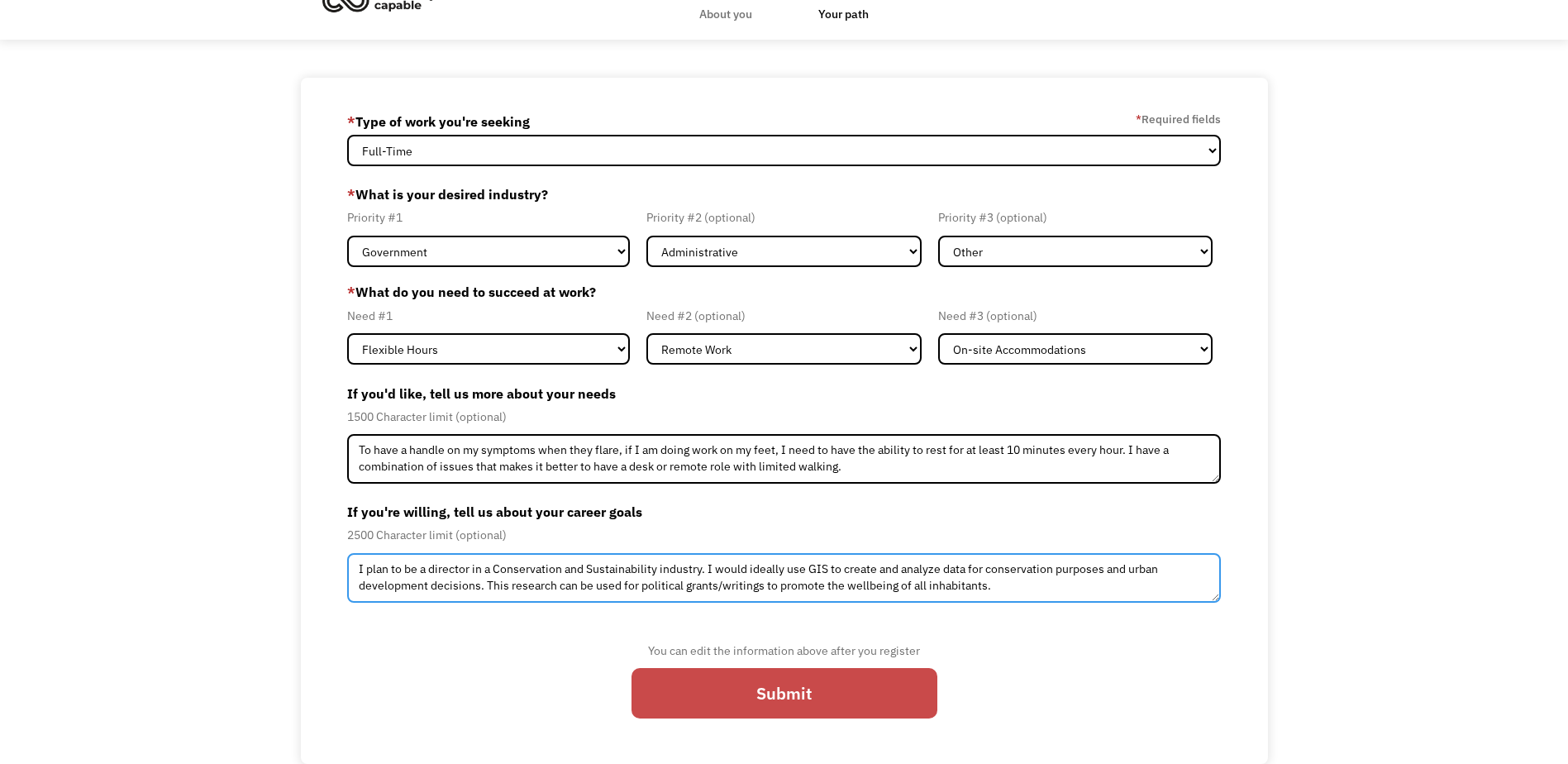
type textarea "I plan to be a director in a Conservation and Sustainability industry. I would …"
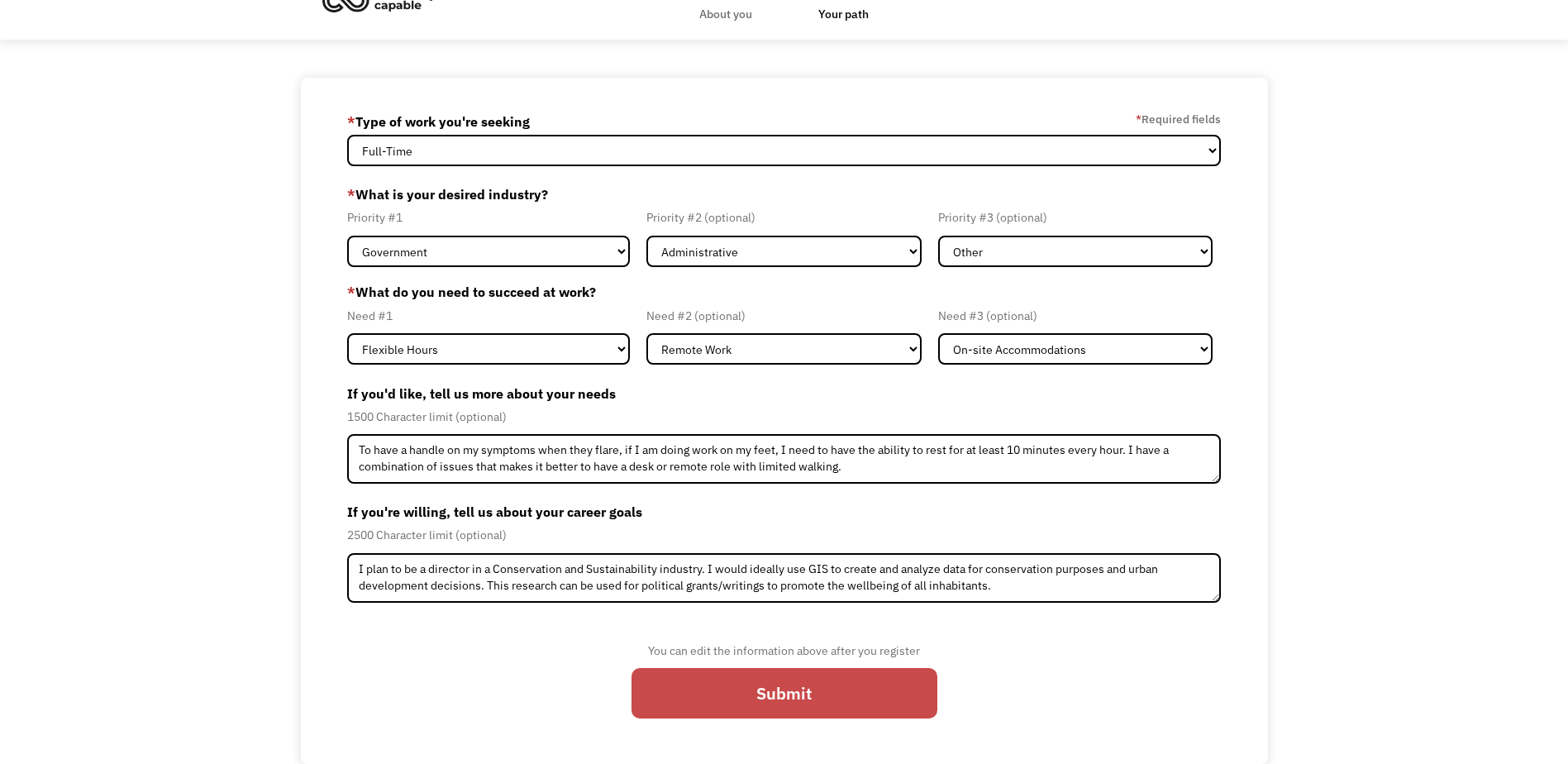
click at [809, 696] on input "Submit" at bounding box center [784, 692] width 306 height 51
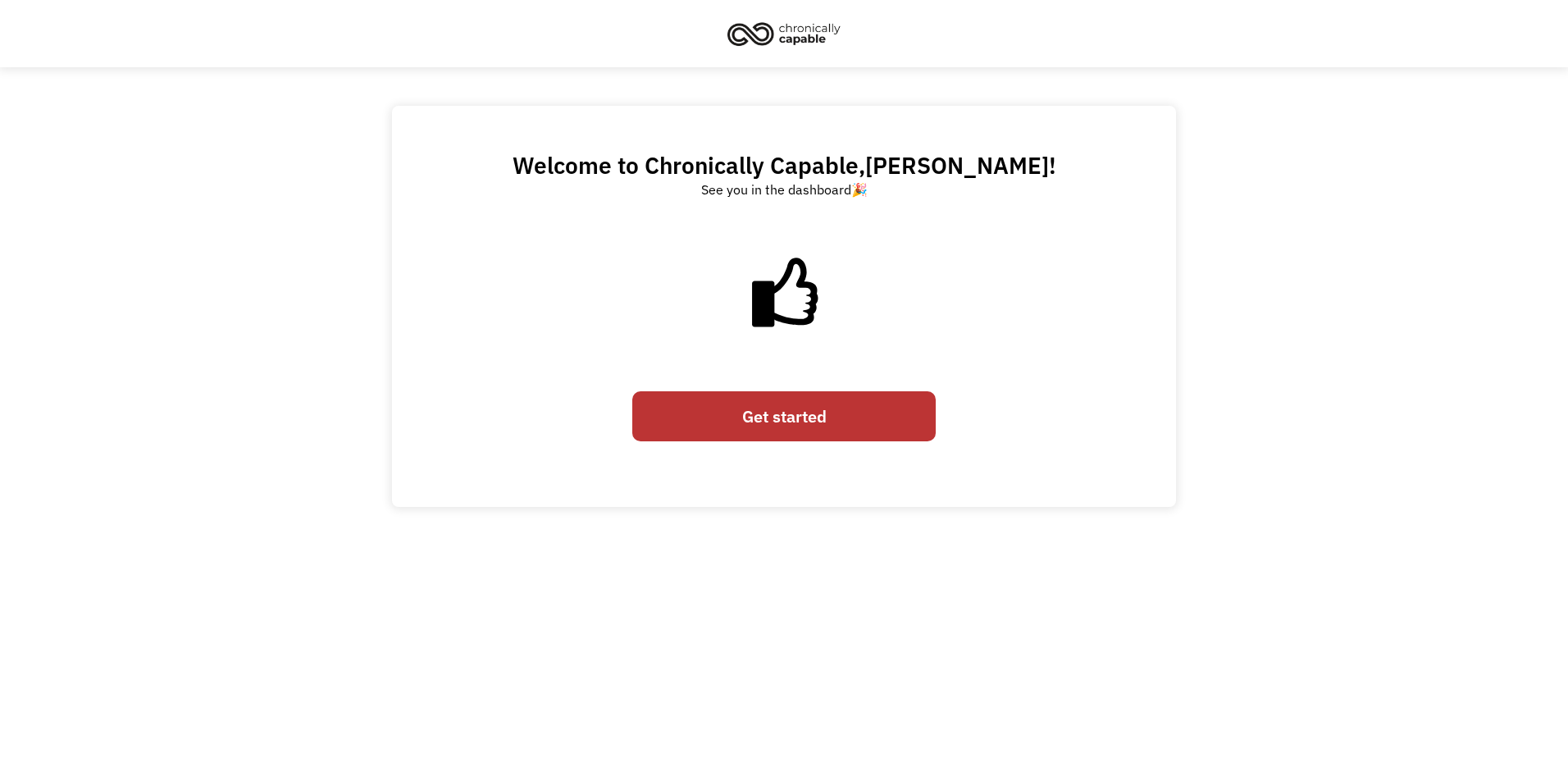
click at [760, 415] on link "Get started" at bounding box center [784, 416] width 303 height 50
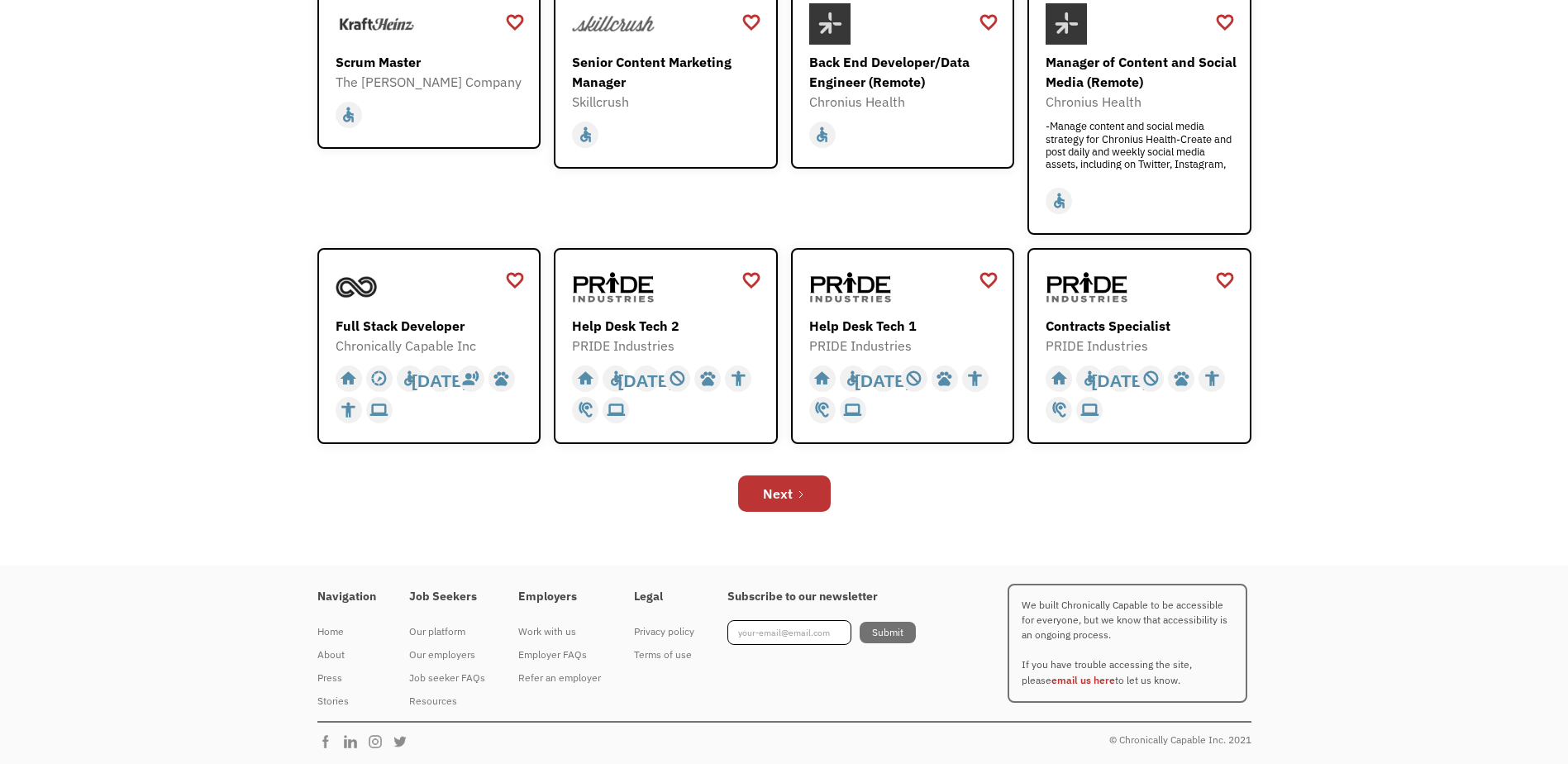
scroll to position [514, 0]
click at [800, 486] on link "Next" at bounding box center [784, 491] width 92 height 36
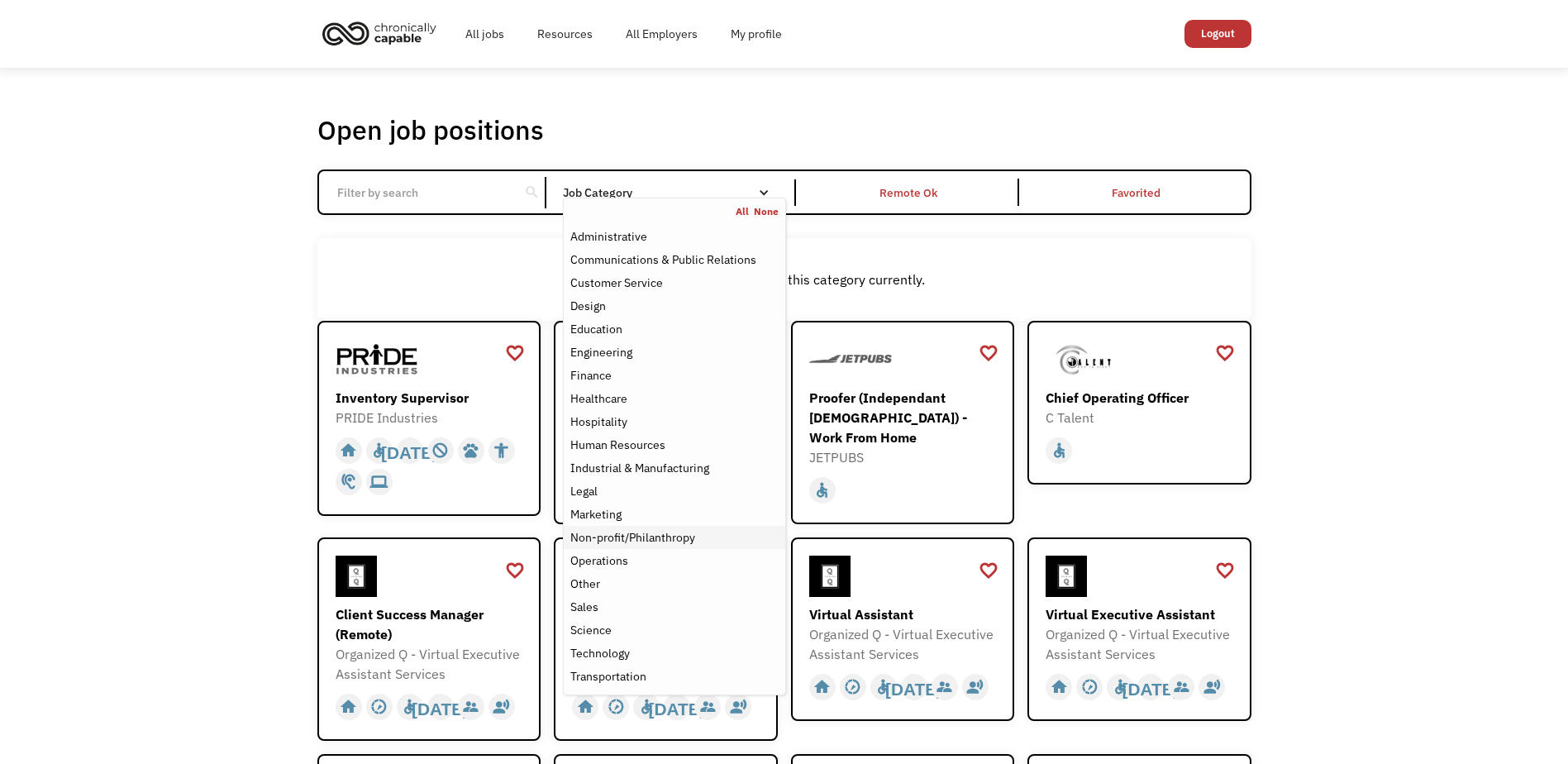
click at [679, 531] on div "Non-profit/Philanthropy" at bounding box center [632, 537] width 125 height 19
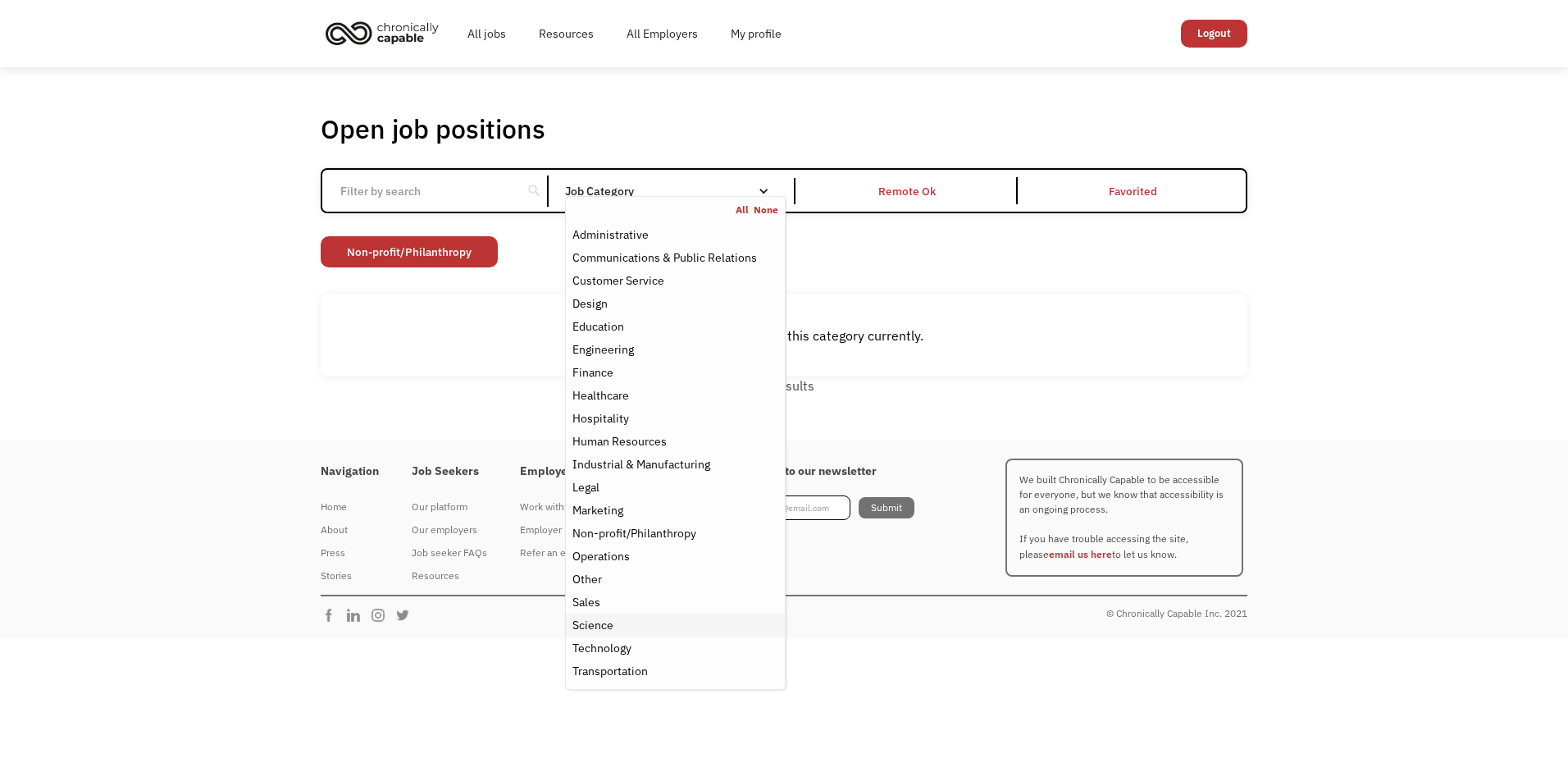
click at [628, 624] on div "Science" at bounding box center [675, 624] width 206 height 19
click at [614, 576] on div "Other" at bounding box center [675, 579] width 206 height 19
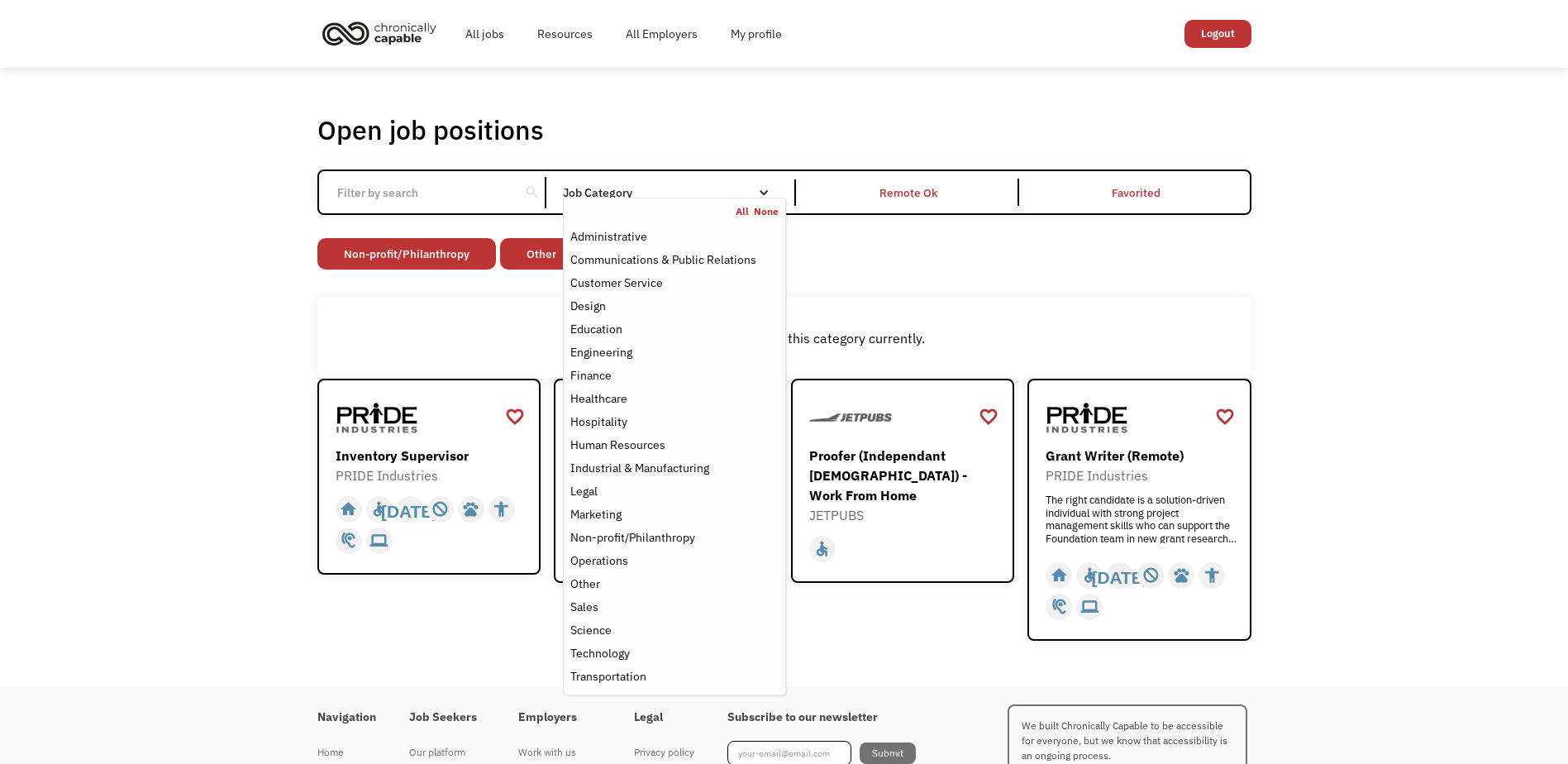
click at [833, 618] on div "favorite_border favorite Saving Proofer (Independant Contractor) - Work From Ho…" at bounding box center [902, 509] width 224 height 261
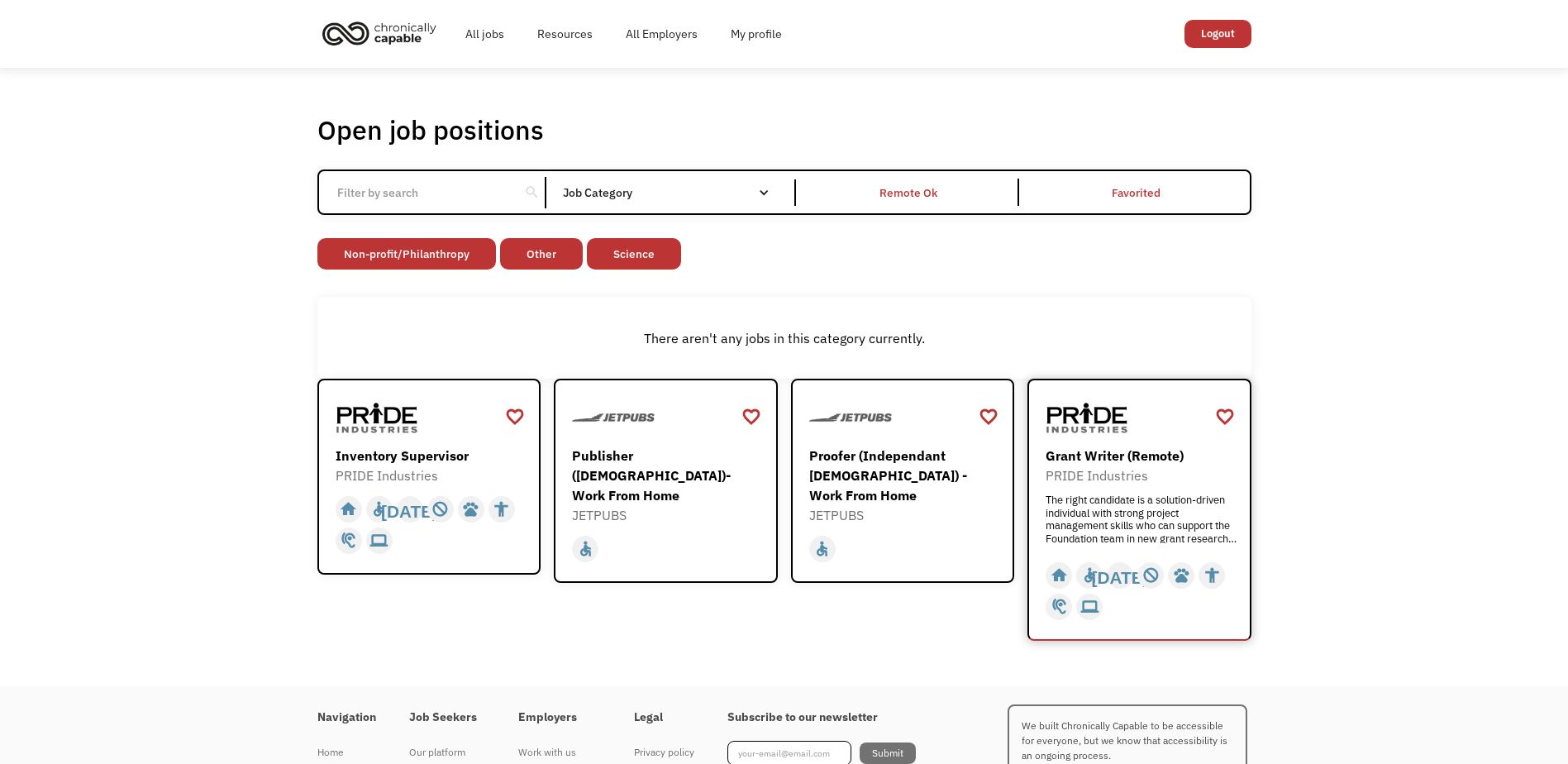
click at [1152, 475] on div "PRIDE Industries" at bounding box center [1142, 475] width 191 height 19
click at [990, 411] on div "favorite_border" at bounding box center [988, 417] width 20 height 25
click at [751, 412] on div "favorite_border" at bounding box center [751, 417] width 20 height 25
click at [1225, 417] on div "favorite_border" at bounding box center [1225, 417] width 20 height 25
click at [667, 253] on link "Science" at bounding box center [634, 253] width 94 height 31
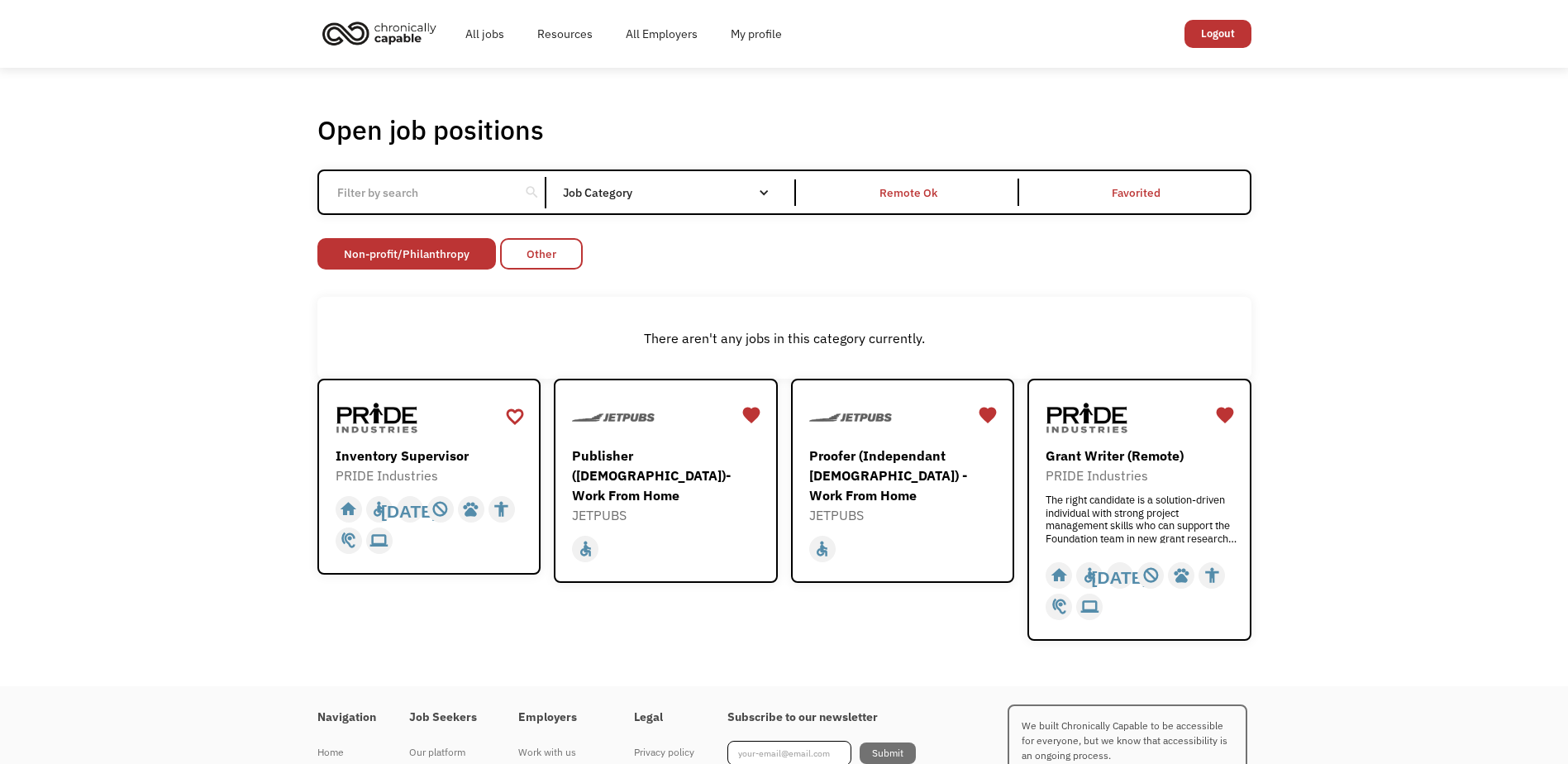
click at [563, 247] on link "Other" at bounding box center [541, 253] width 82 height 31
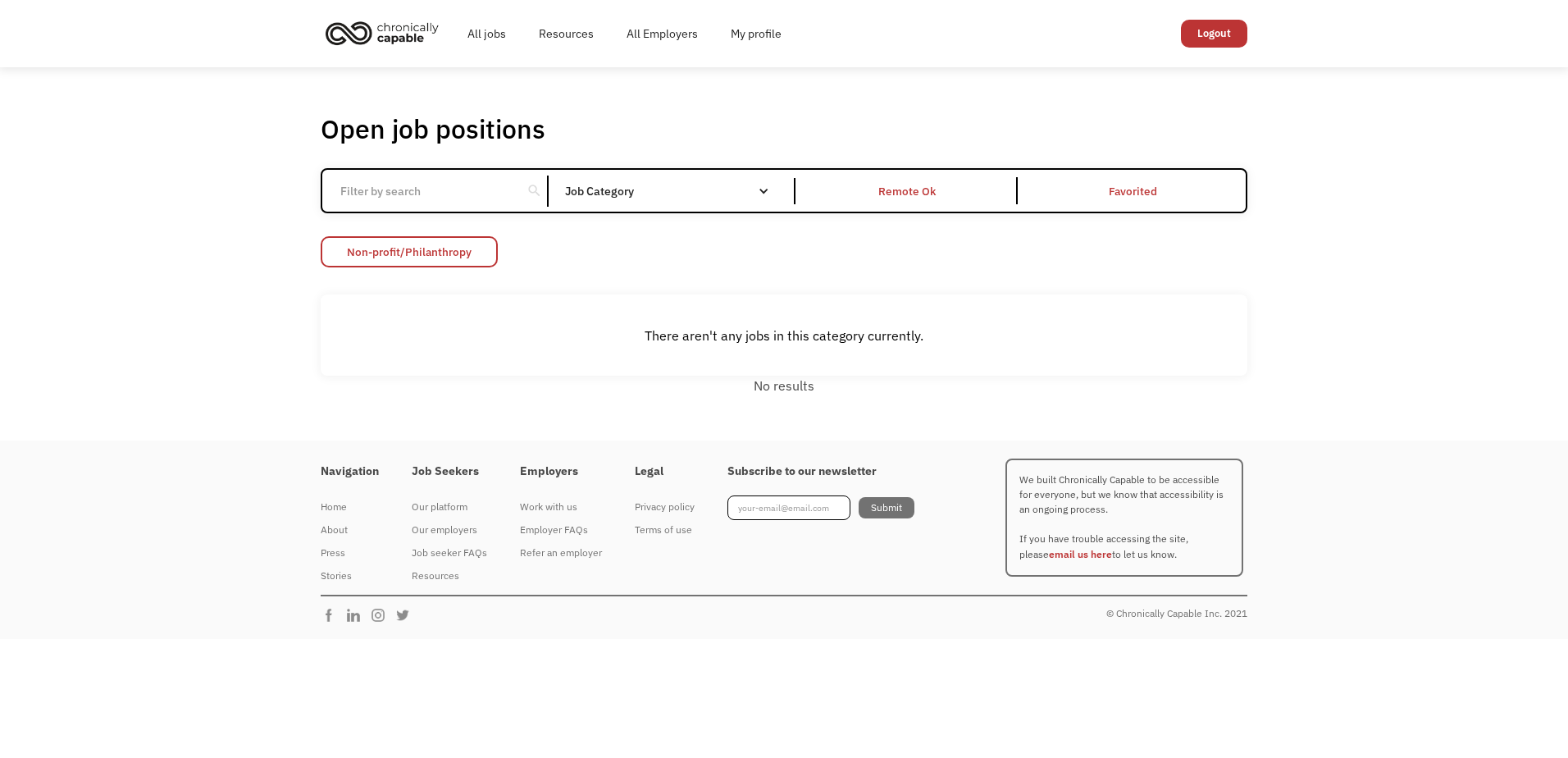
click at [431, 252] on link "Non-profit/Philanthropy" at bounding box center [409, 251] width 177 height 31
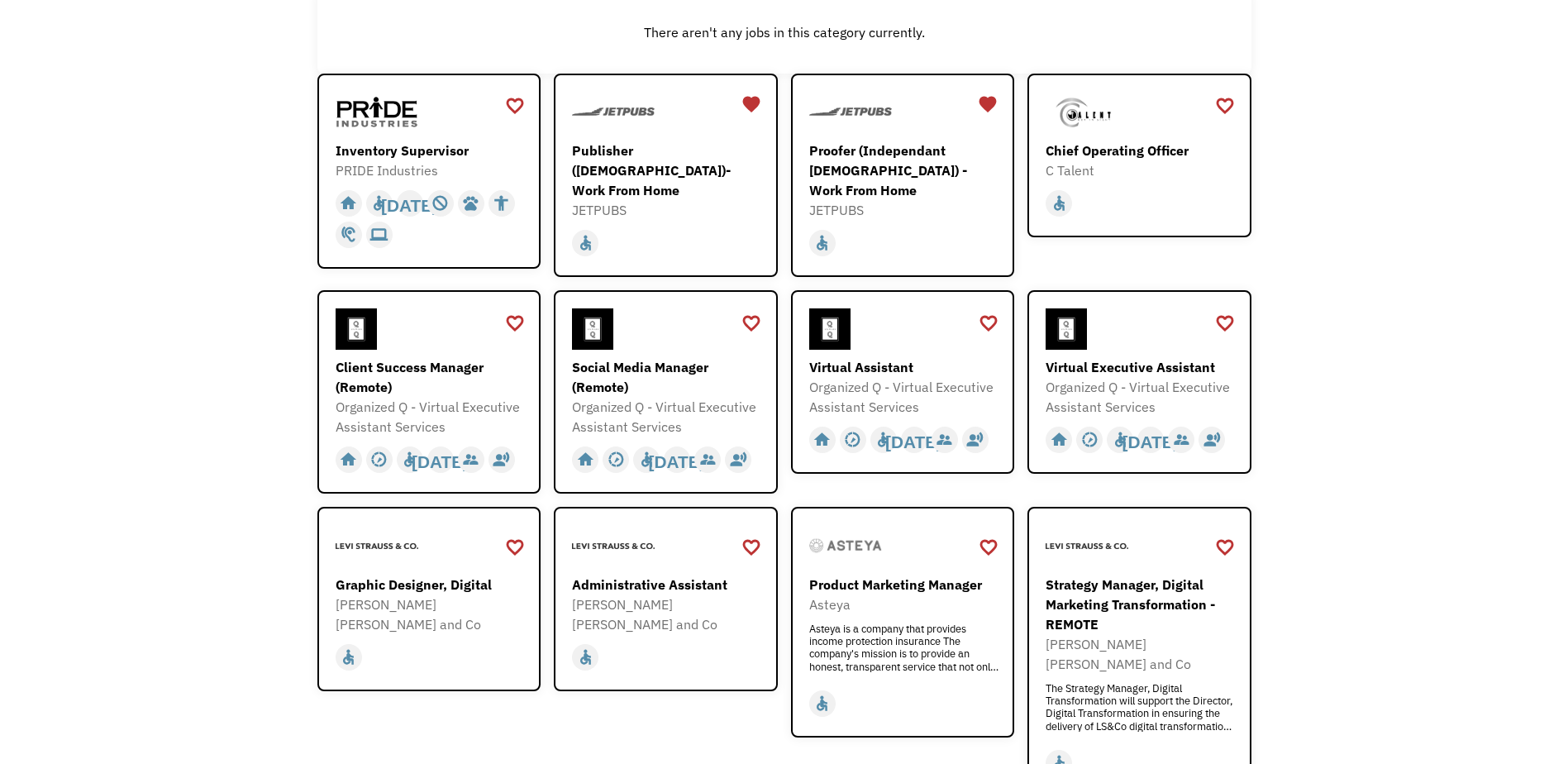
scroll to position [248, 0]
click at [722, 580] on div "Administrative Assistant" at bounding box center [667, 583] width 191 height 19
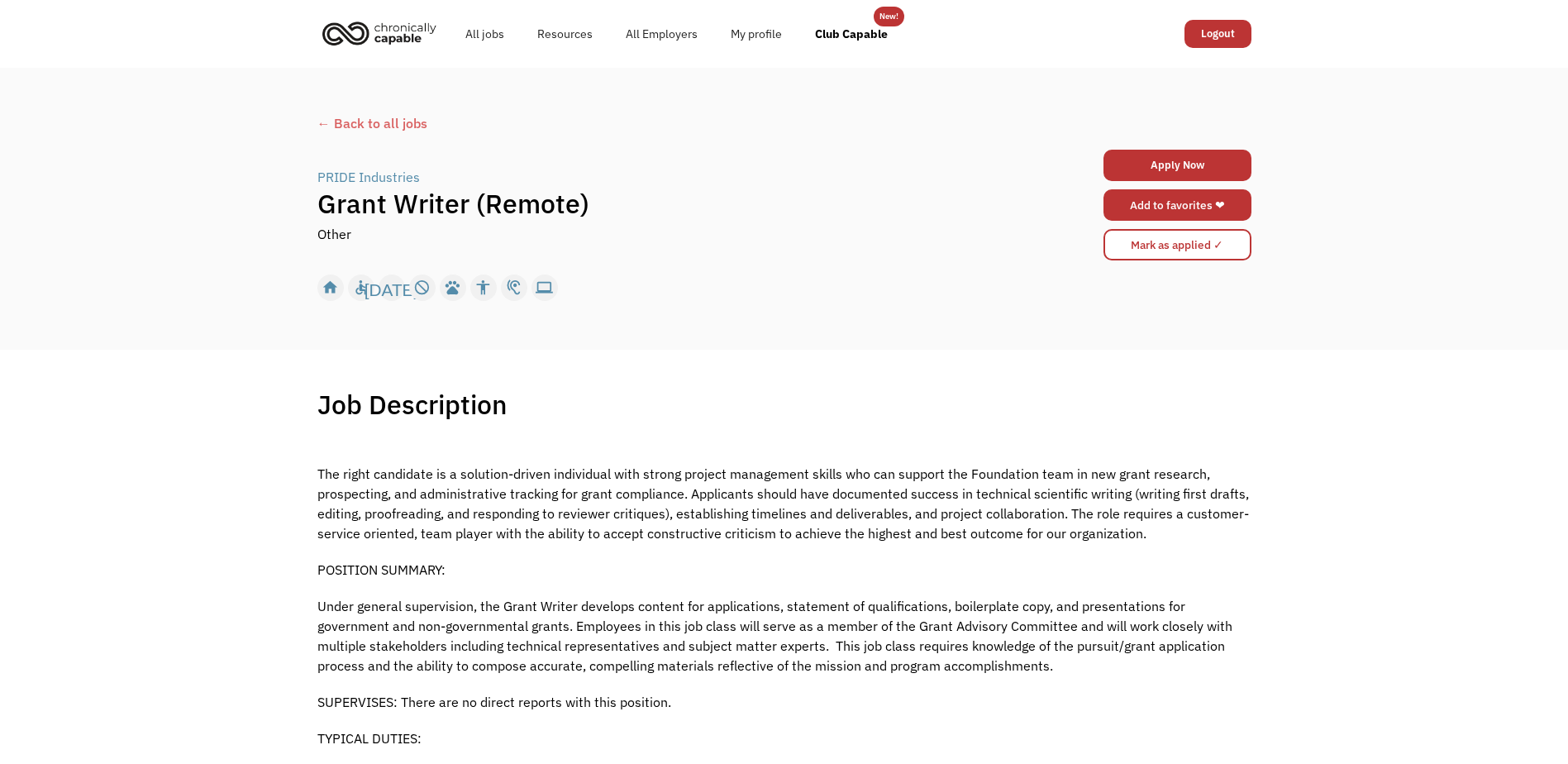
click at [1183, 202] on link "Add to favorites ❤" at bounding box center [1177, 205] width 148 height 31
click at [345, 119] on div "← Back to all jobs" at bounding box center [784, 123] width 934 height 19
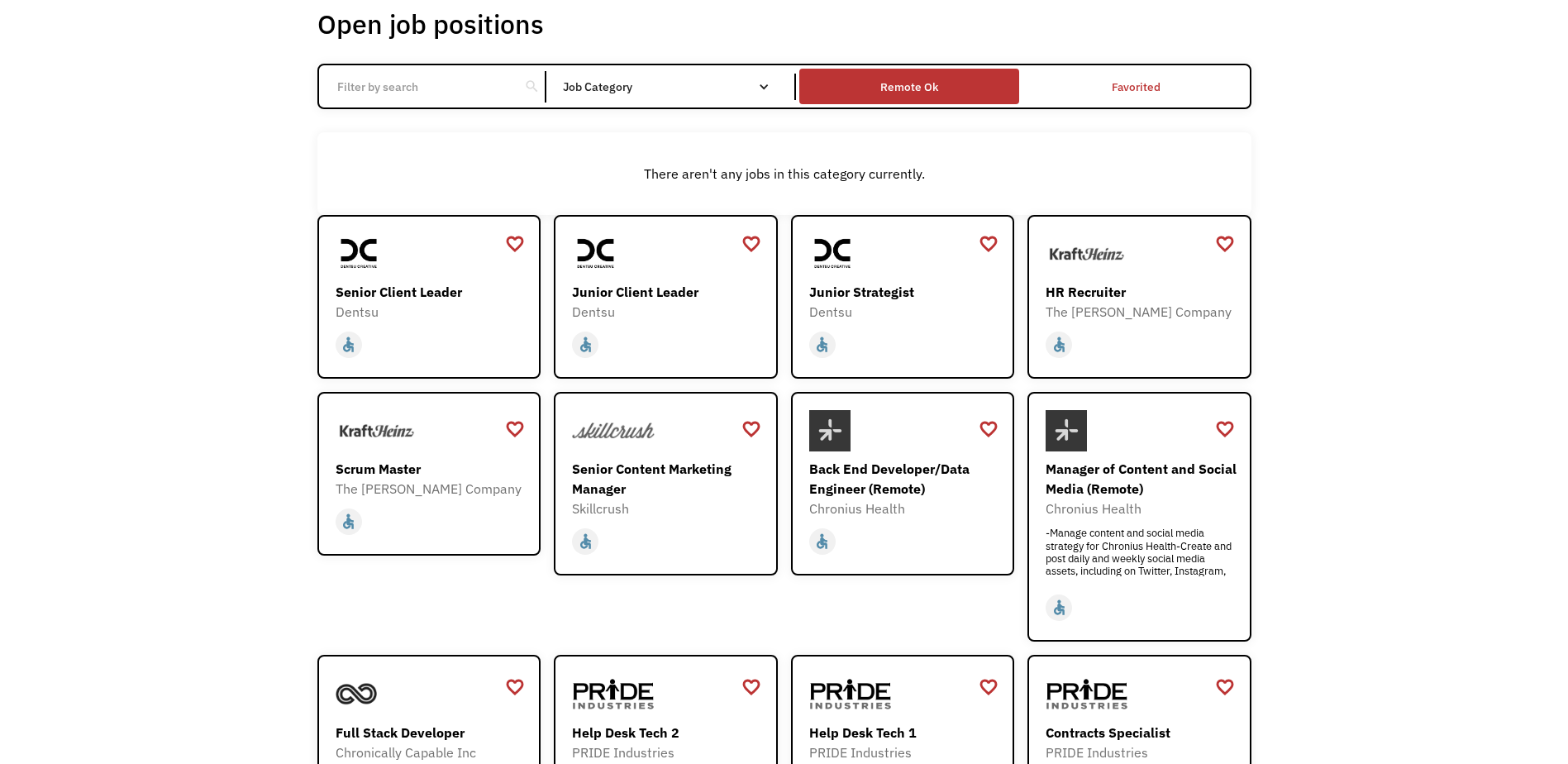
scroll to position [82, 0]
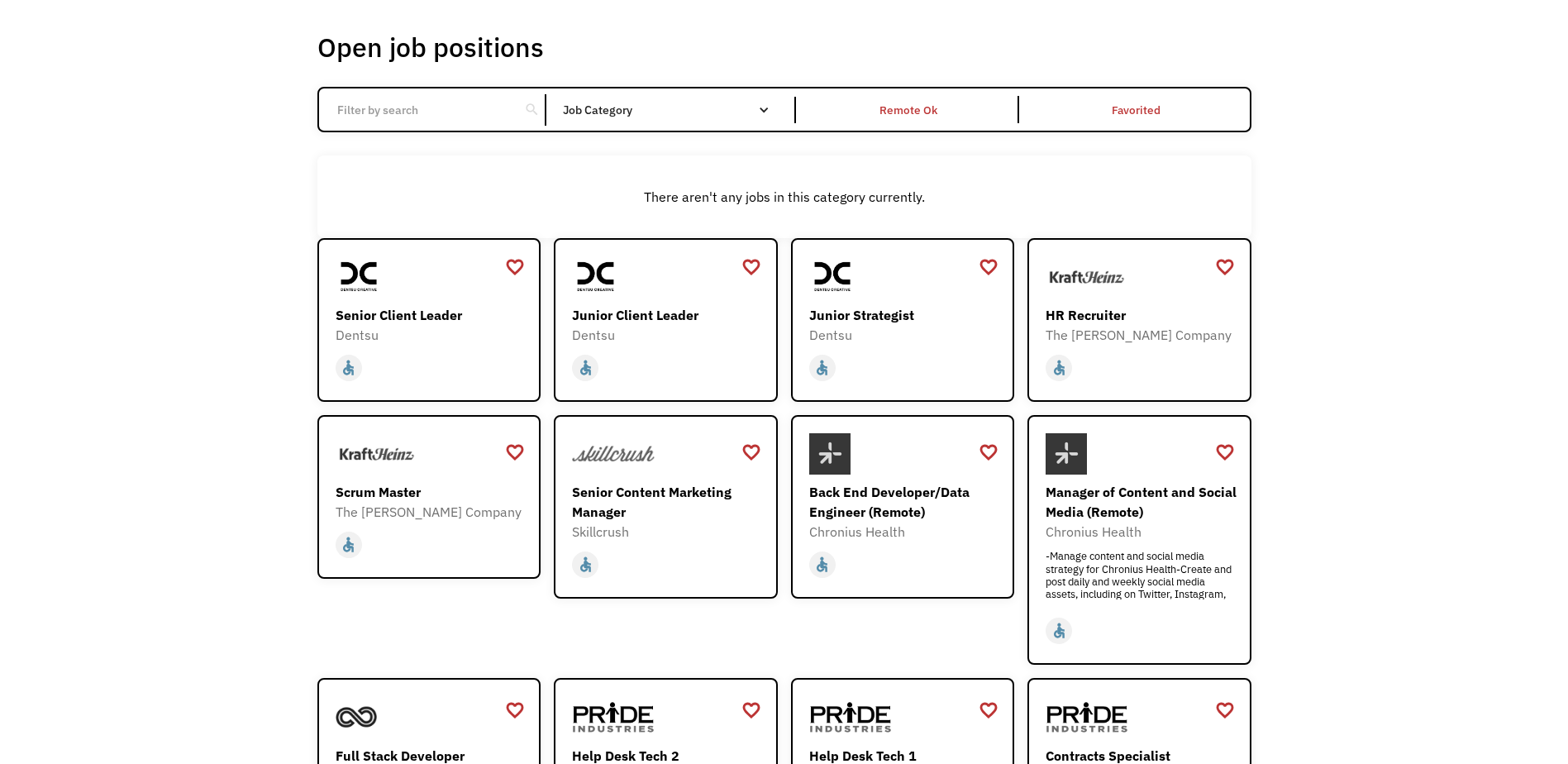
click at [409, 102] on input "Email Form" at bounding box center [419, 109] width 184 height 31
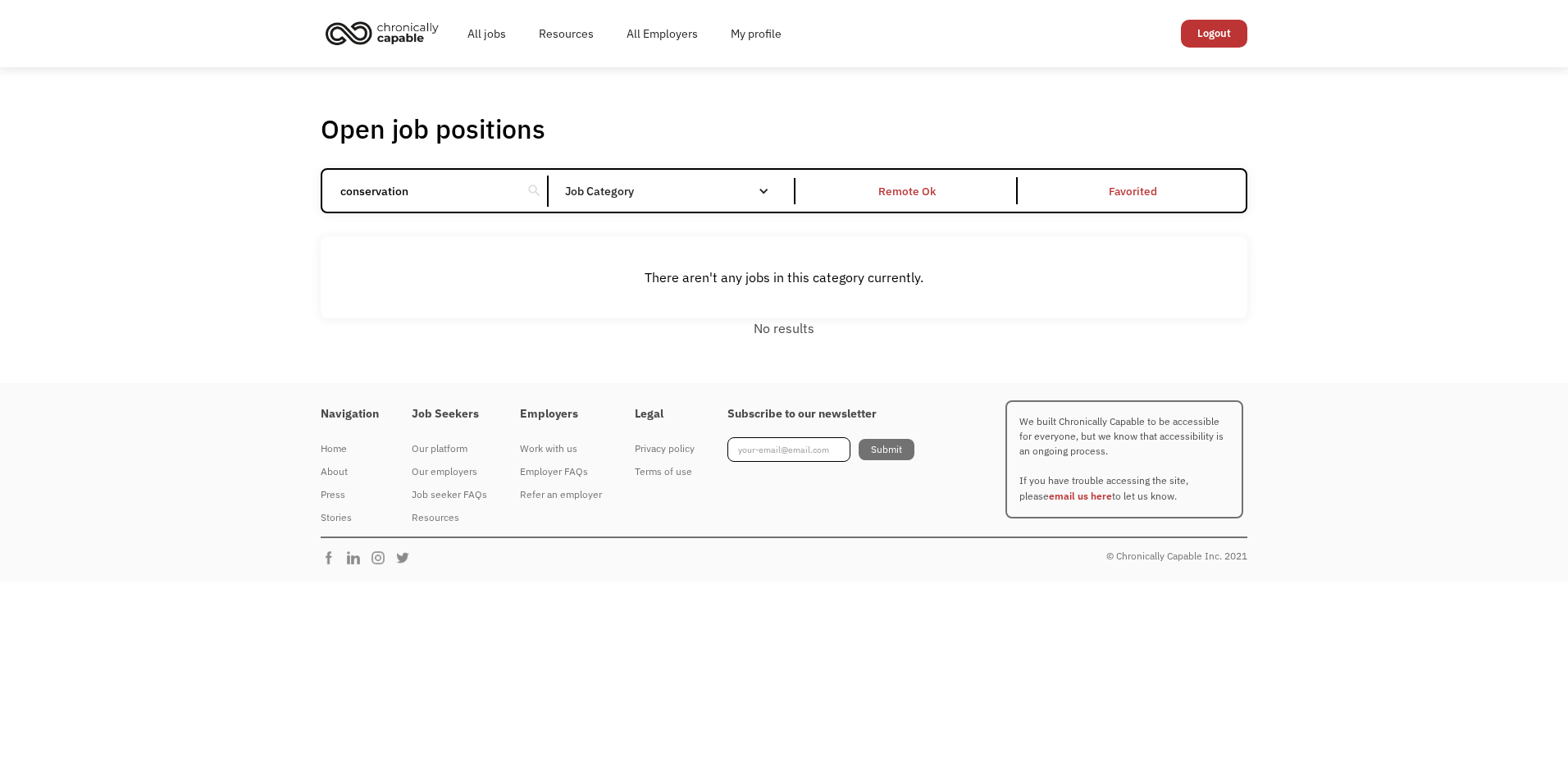
click input "Email Form" at bounding box center [0, 0] width 0 height 0
type input "c"
click input "Email Form" at bounding box center [0, 0] width 0 height 0
type input "w"
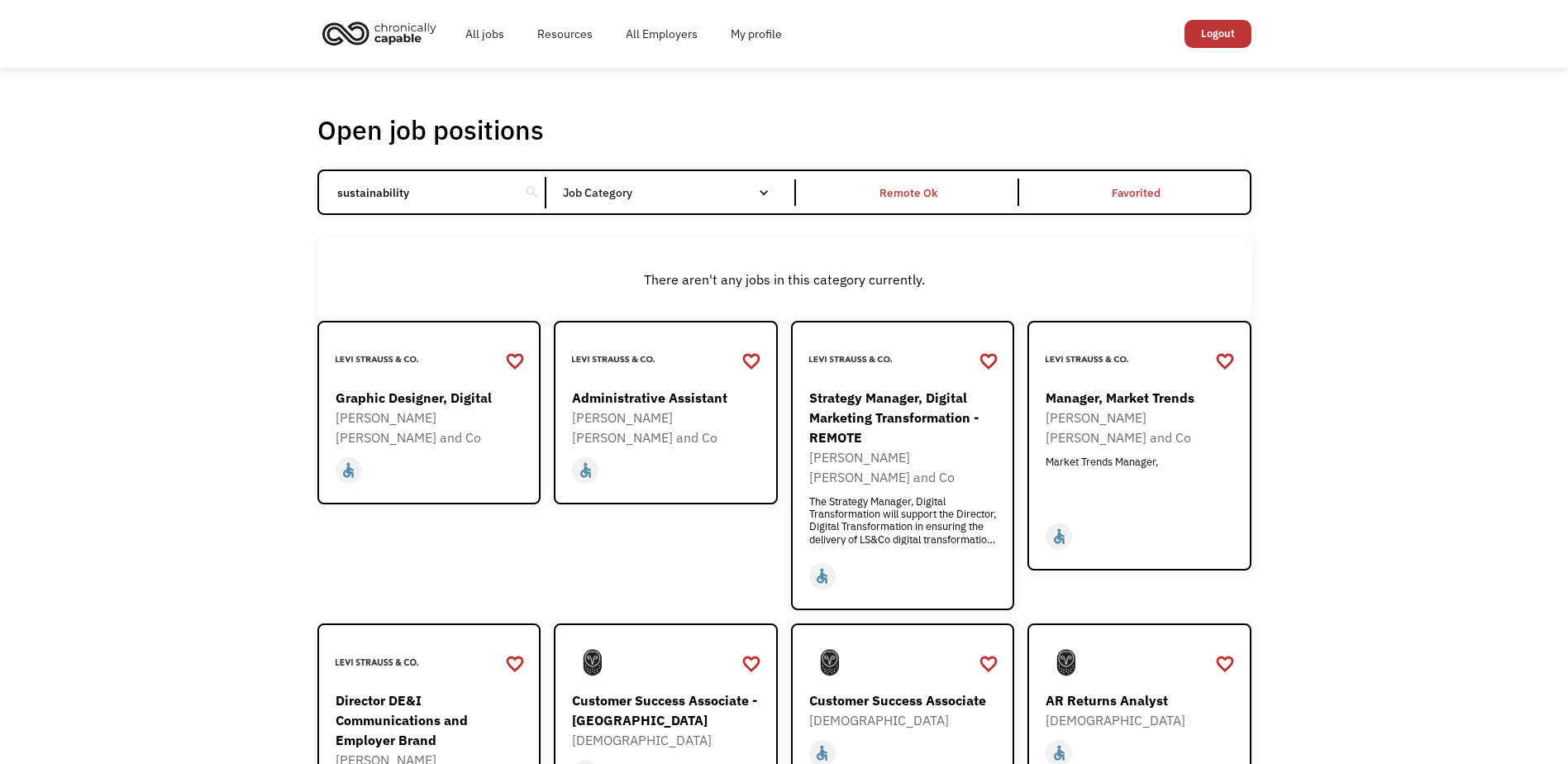
type input "sustainability"
click input "Email Form" at bounding box center [0, 0] width 0 height 0
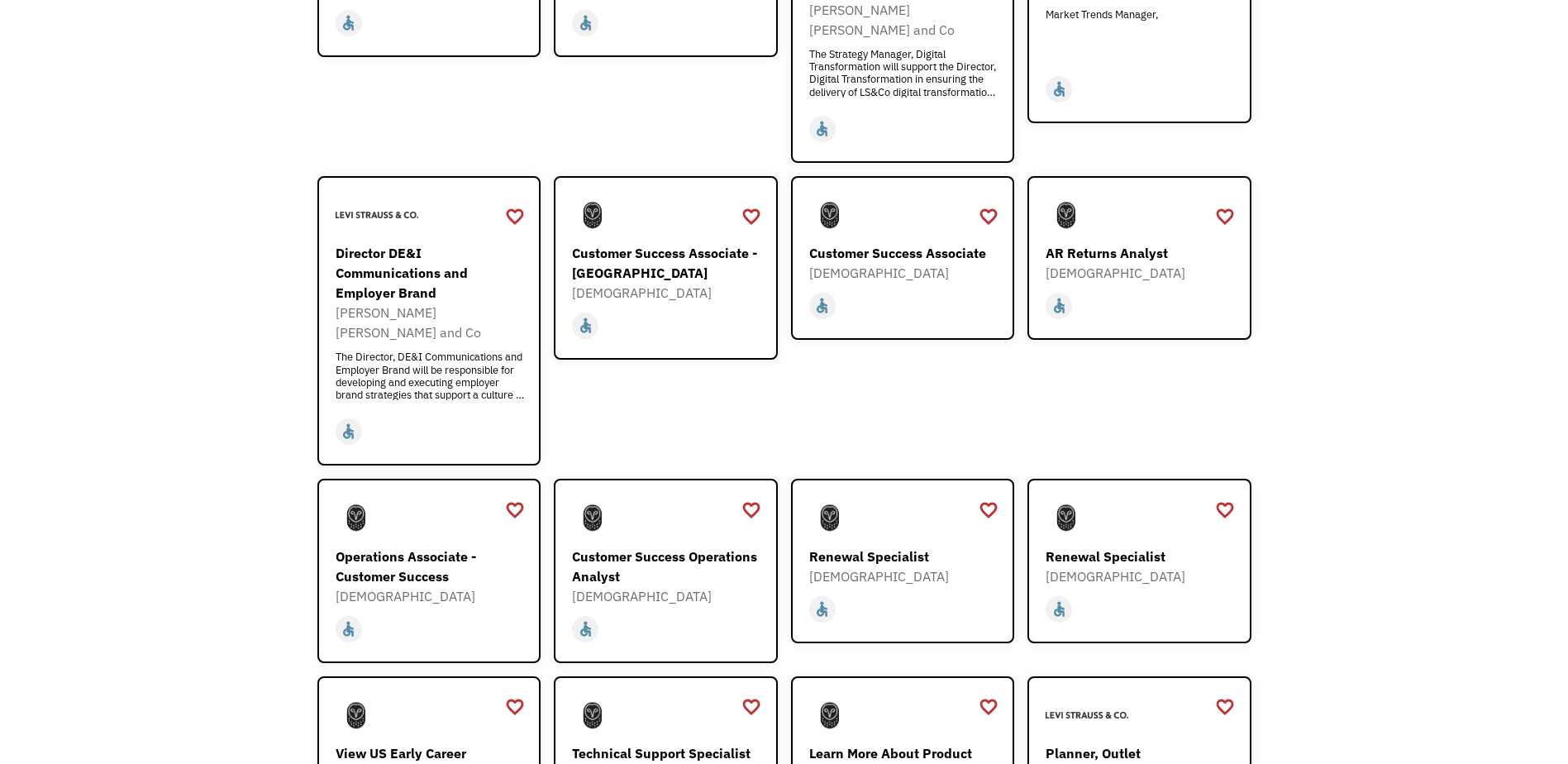
scroll to position [495, 0]
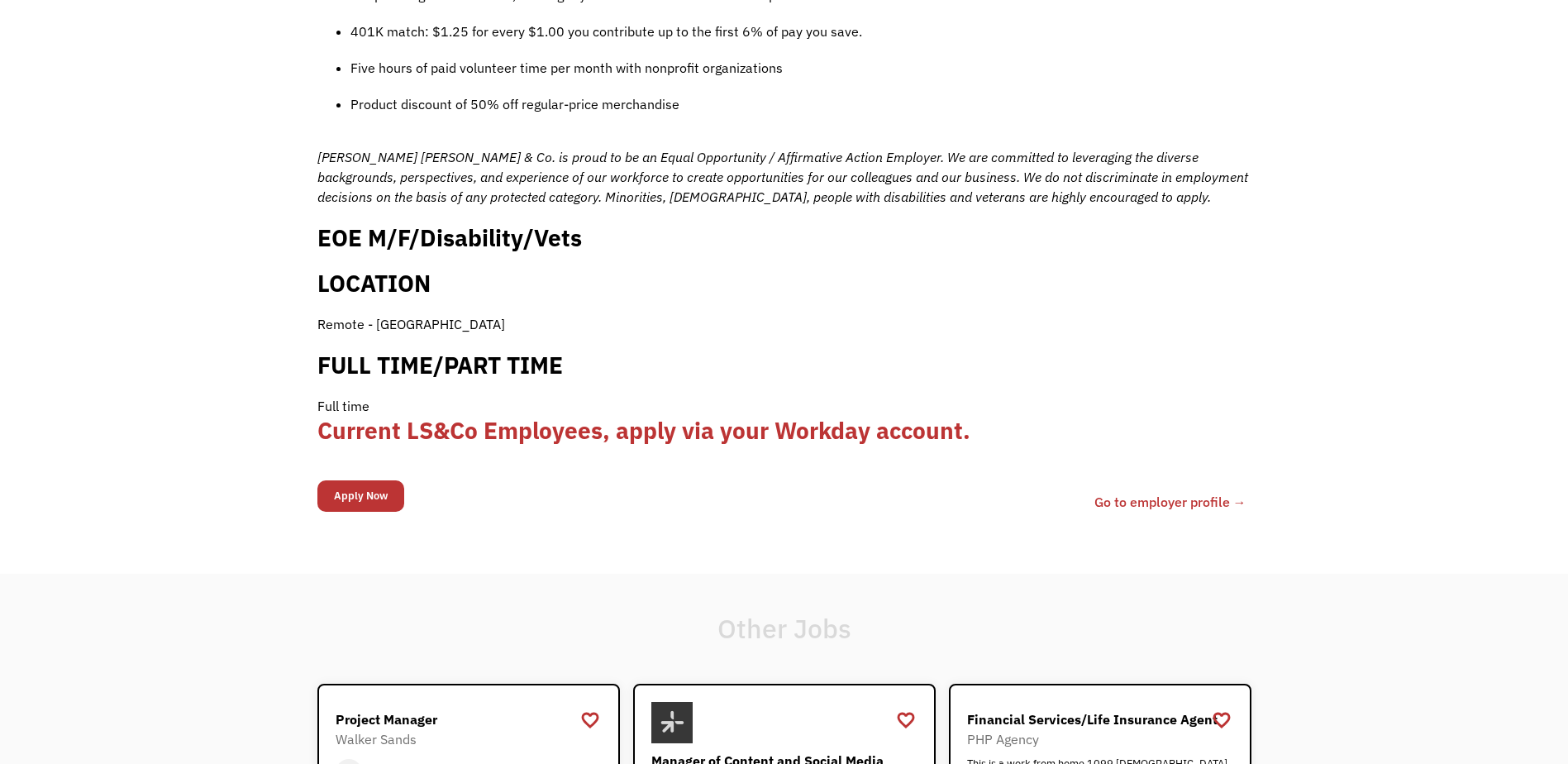
scroll to position [1653, 0]
